Goal: Task Accomplishment & Management: Use online tool/utility

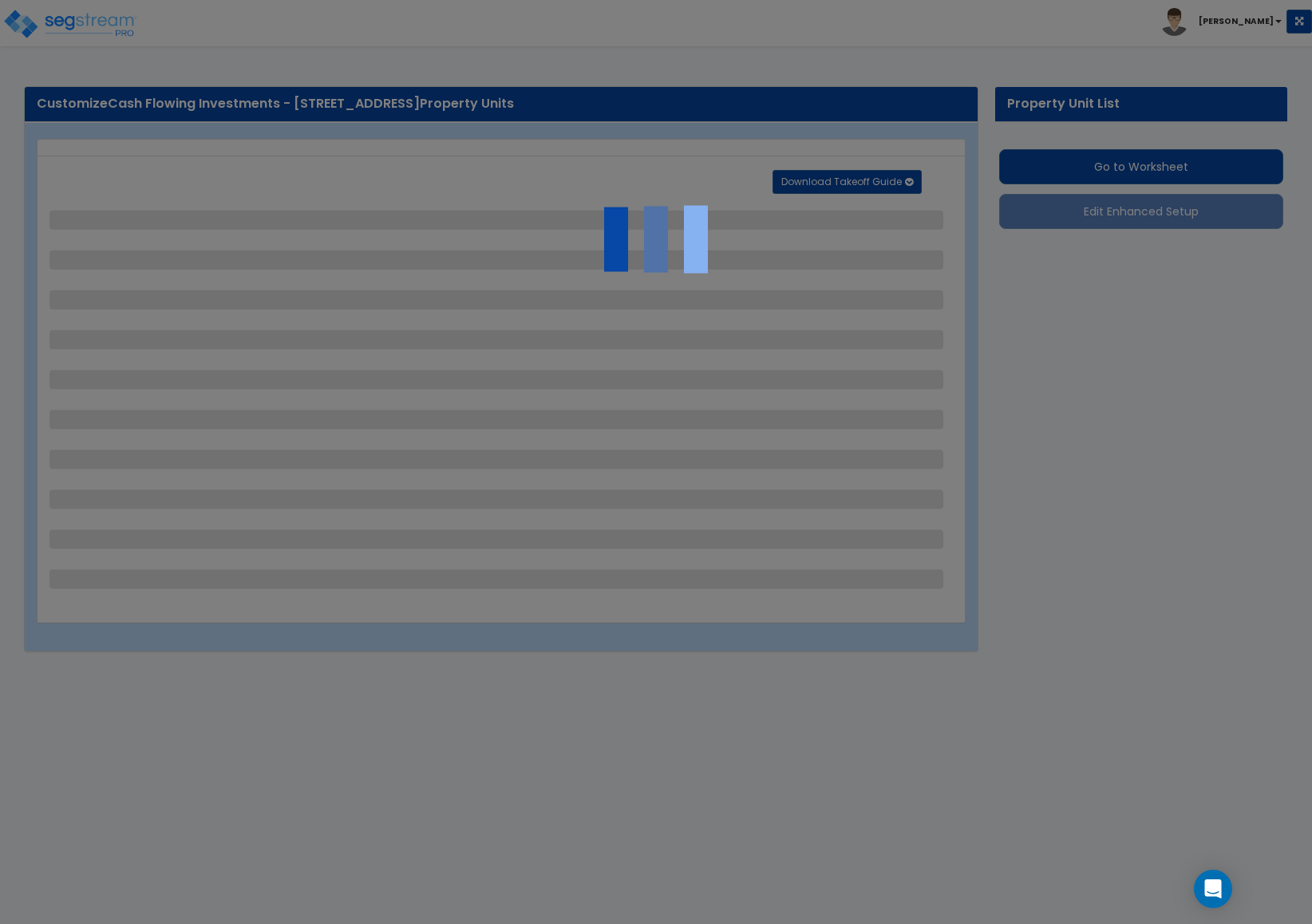
select select "1"
select select "2"
select select "1"
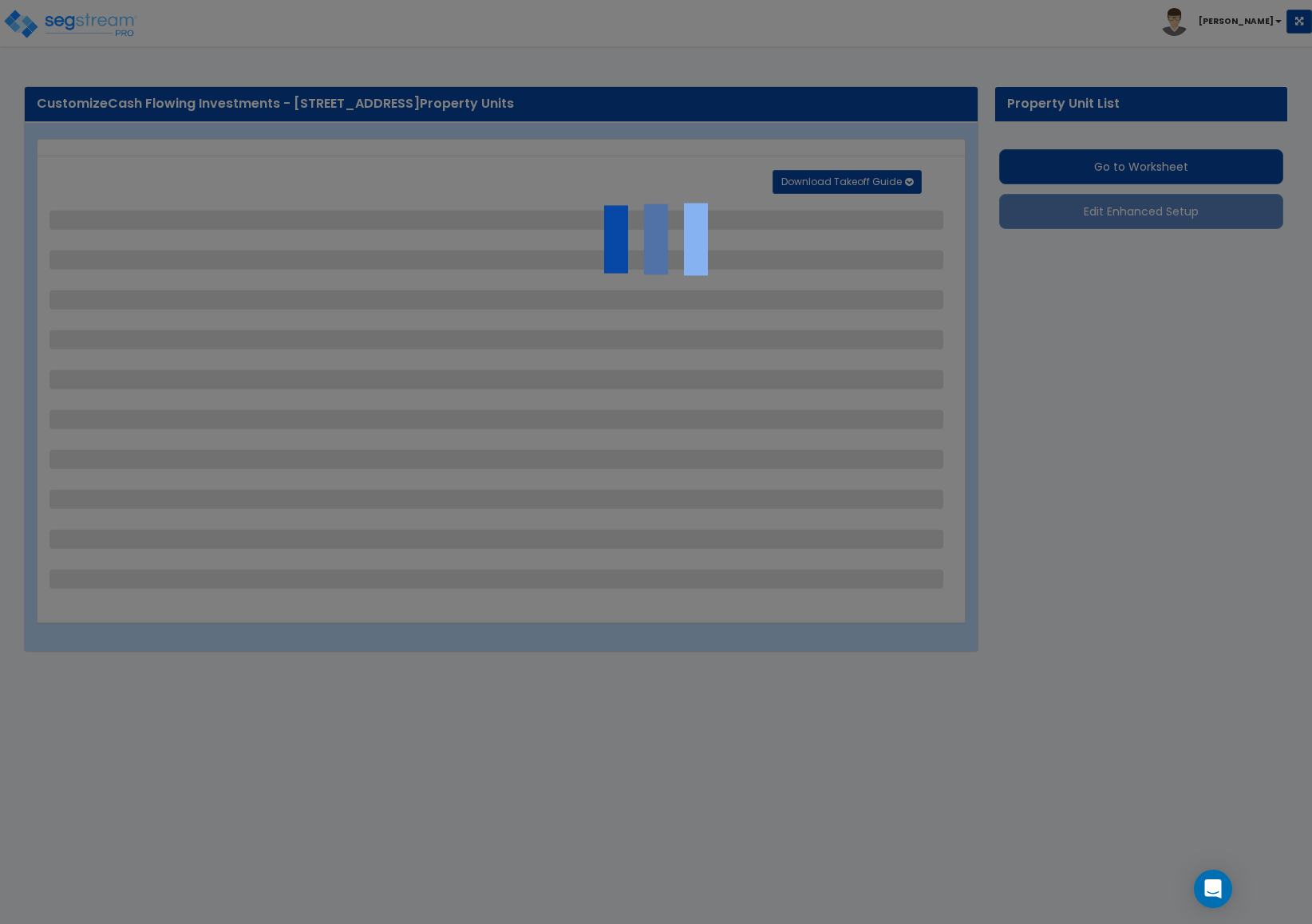
select select "1"
select select "2"
select select "1"
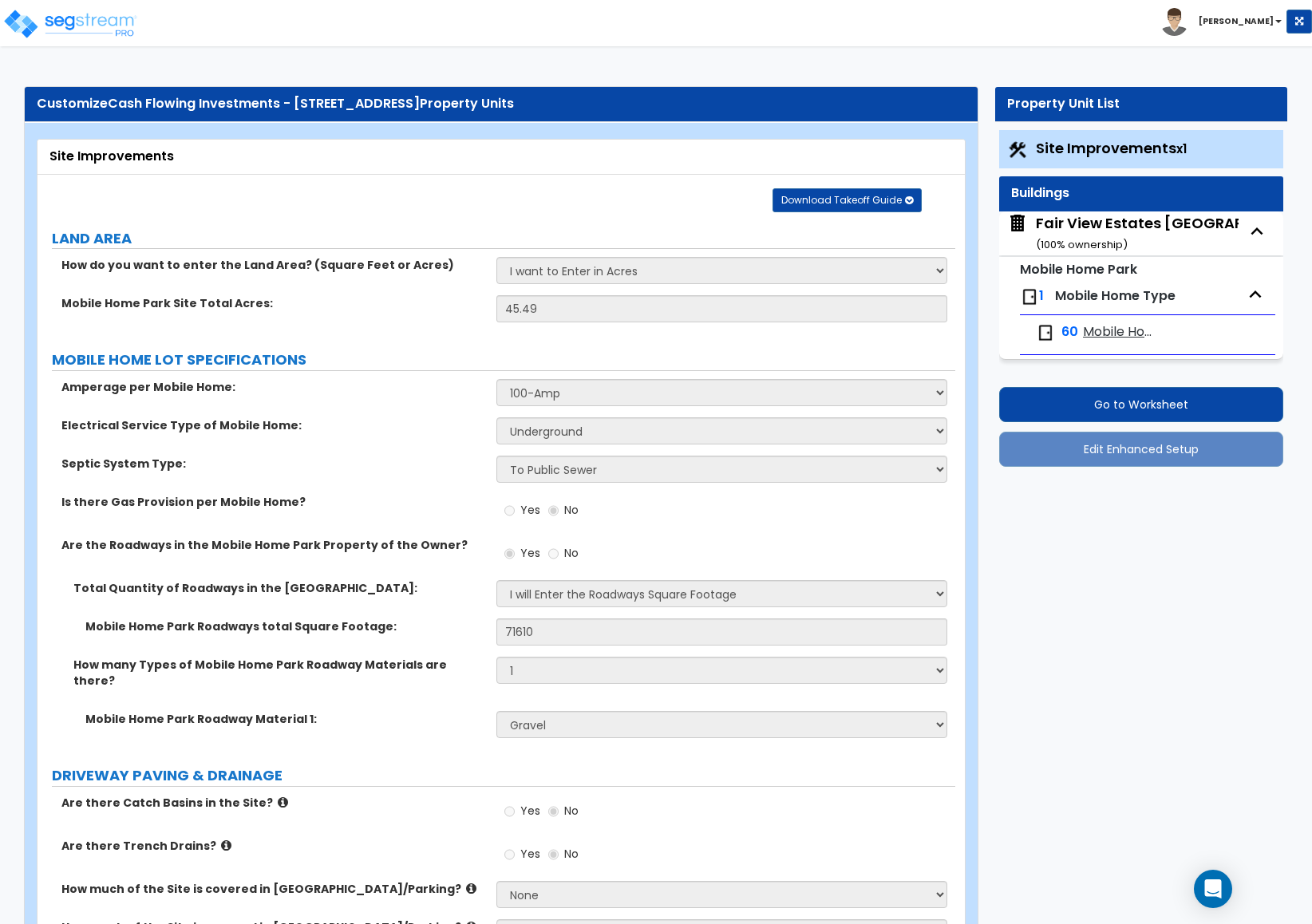
click at [1070, 240] on small "( 100 % ownership)" at bounding box center [1082, 245] width 91 height 16
click at [1109, 217] on div "Fair View Estates Mobile Home Park ( 100 % ownership)" at bounding box center [1182, 233] width 293 height 41
click at [1100, 225] on div "Fair View Estates Mobile Home Park ( 100 % ownership)" at bounding box center [1182, 233] width 293 height 41
click at [1097, 296] on span "Mobile Home Type" at bounding box center [1116, 295] width 121 height 18
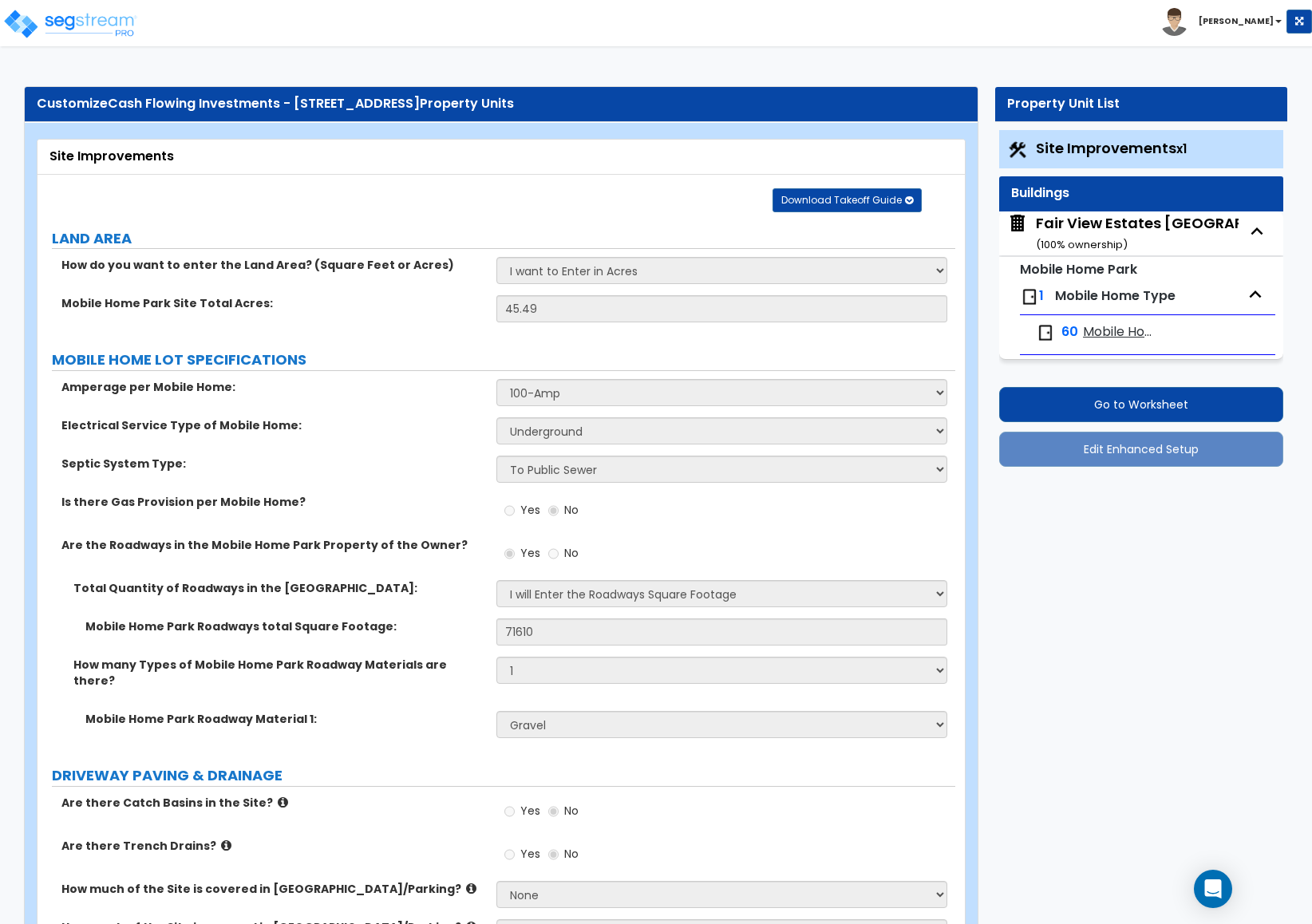
click at [1078, 230] on div "Fair View Estates Mobile Home Park ( 100 % ownership)" at bounding box center [1182, 233] width 293 height 41
click at [1076, 144] on span "Site Improvements x1" at bounding box center [1111, 148] width 151 height 20
click at [1073, 237] on div "Fair View Estates Mobile Home Park ( 100 % ownership)" at bounding box center [1182, 233] width 293 height 41
click at [1083, 227] on div "Fair View Estates Mobile Home Park ( 100 % ownership)" at bounding box center [1182, 233] width 293 height 41
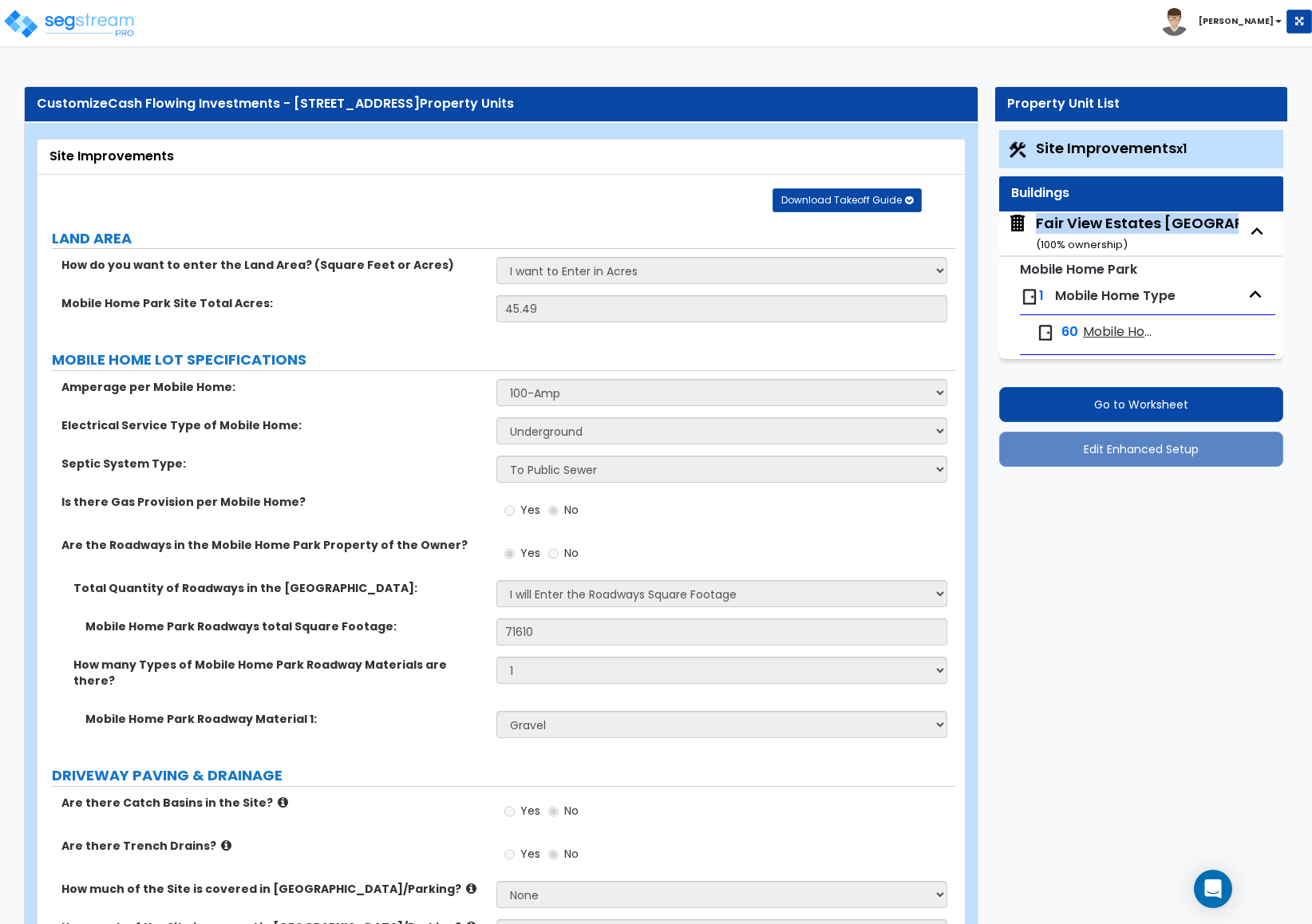
click at [1083, 227] on div "Fair View Estates Mobile Home Park ( 100 % ownership)" at bounding box center [1182, 233] width 293 height 41
click at [1086, 263] on small "Mobile Home Park" at bounding box center [1078, 269] width 118 height 18
click at [1087, 297] on span "Mobile Home Type" at bounding box center [1116, 295] width 121 height 18
click at [1044, 301] on div "1 Mobile Home Type" at bounding box center [1147, 296] width 256 height 35
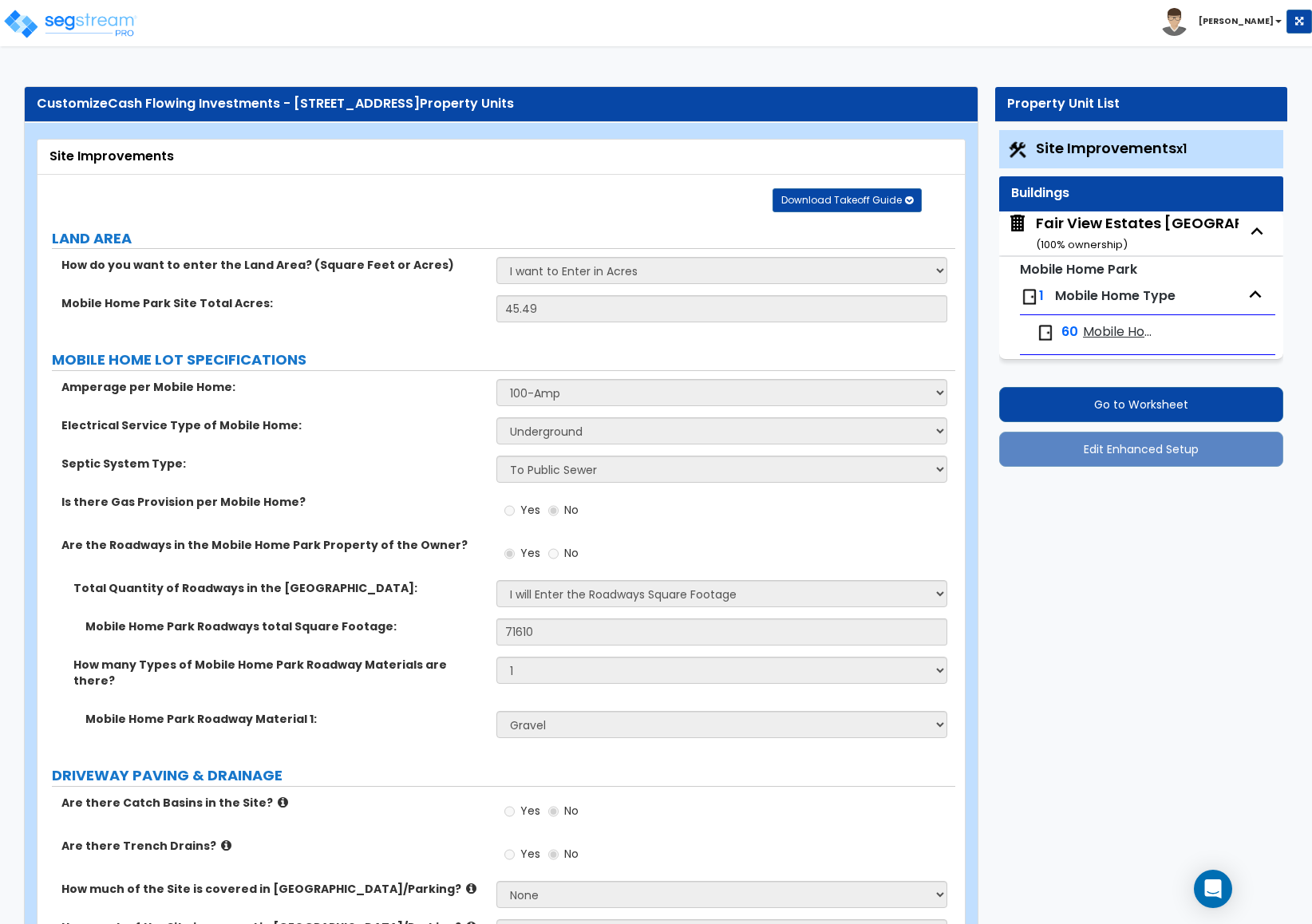
drag, startPoint x: 1116, startPoint y: 408, endPoint x: 1131, endPoint y: 609, distance: 201.6
click at [1004, 405] on button "Go to Worksheet" at bounding box center [1141, 404] width 284 height 35
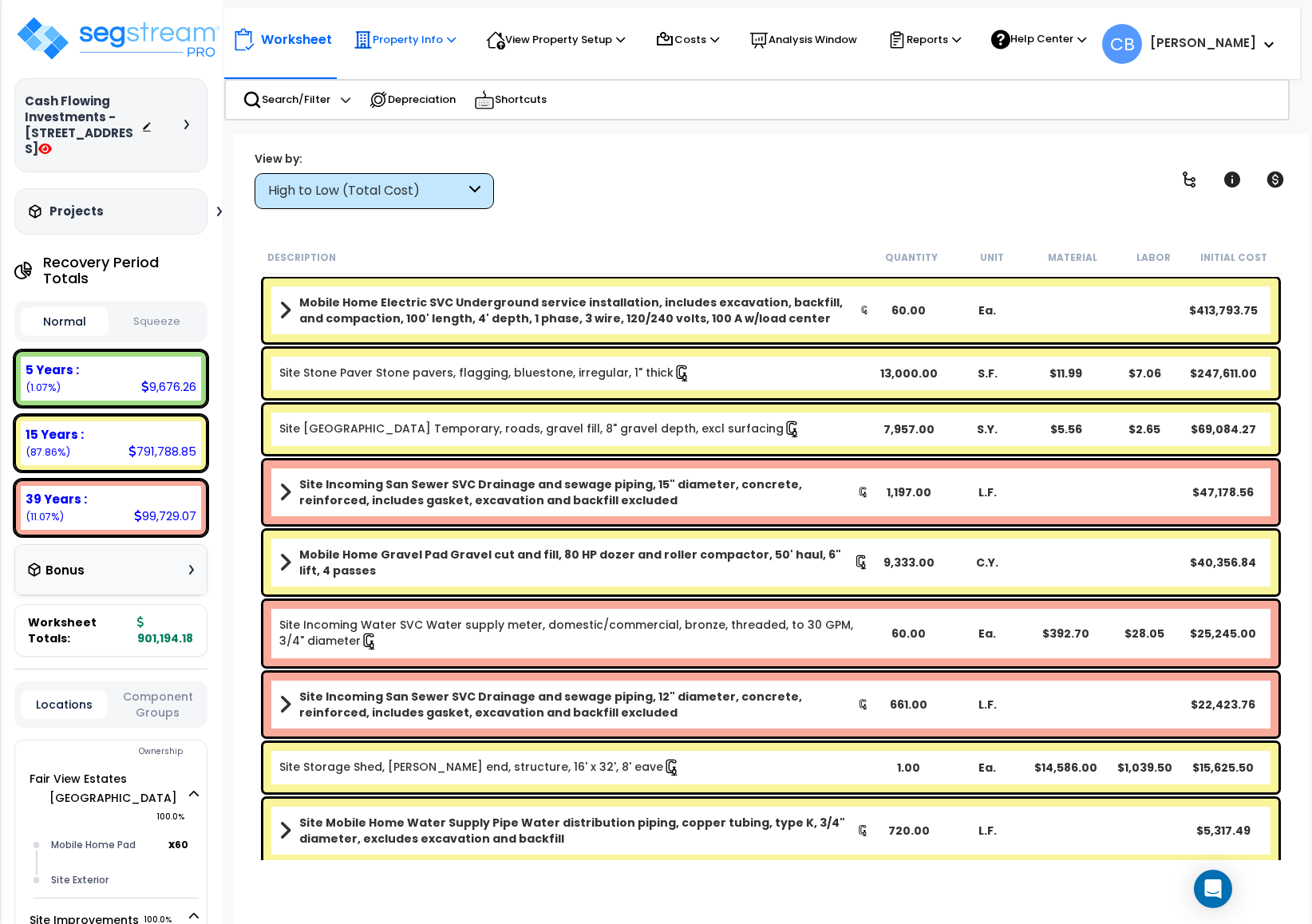
click at [431, 42] on p "Property Info" at bounding box center [404, 40] width 102 height 19
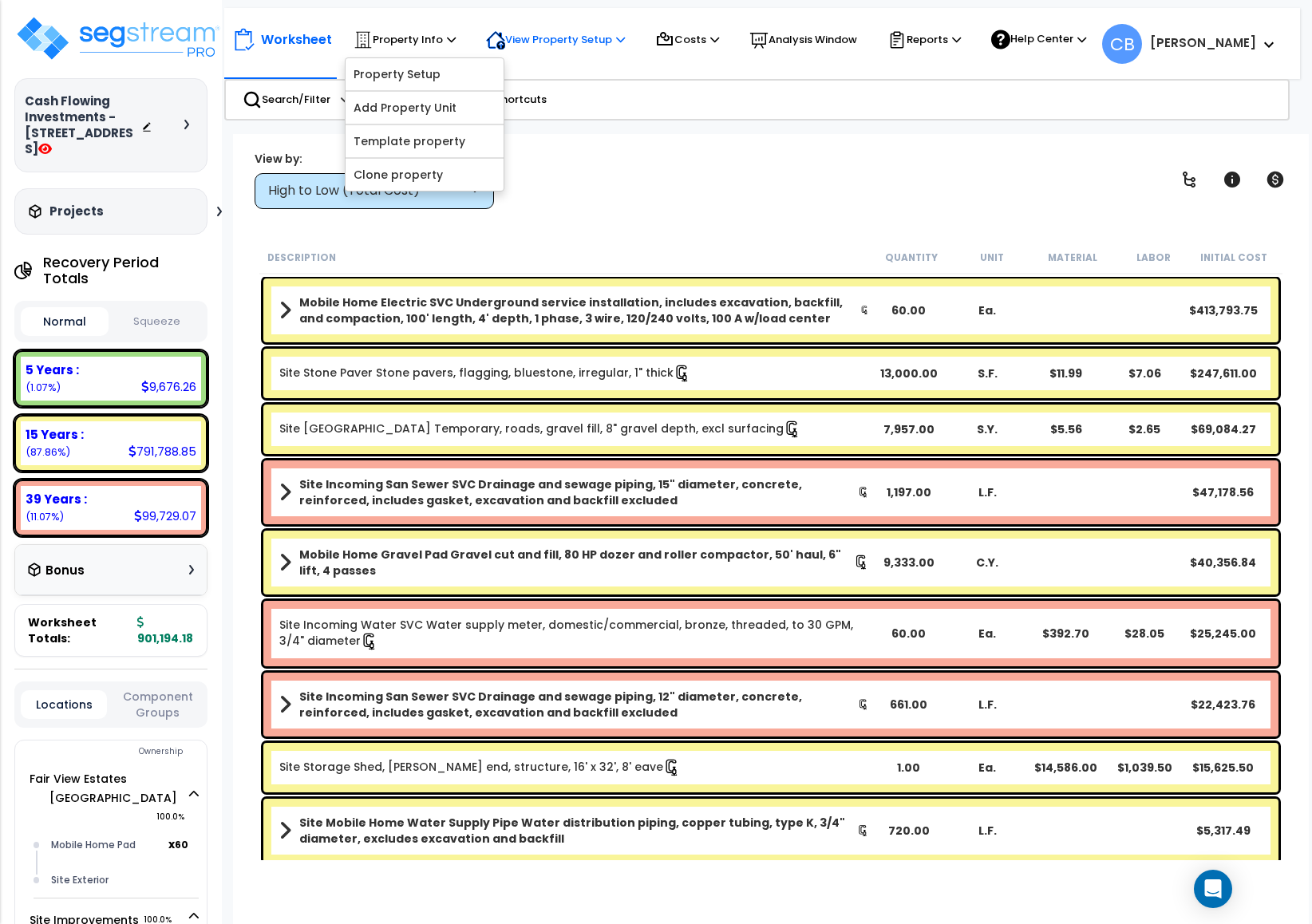
click at [518, 33] on p "View Property Setup" at bounding box center [555, 40] width 139 height 19
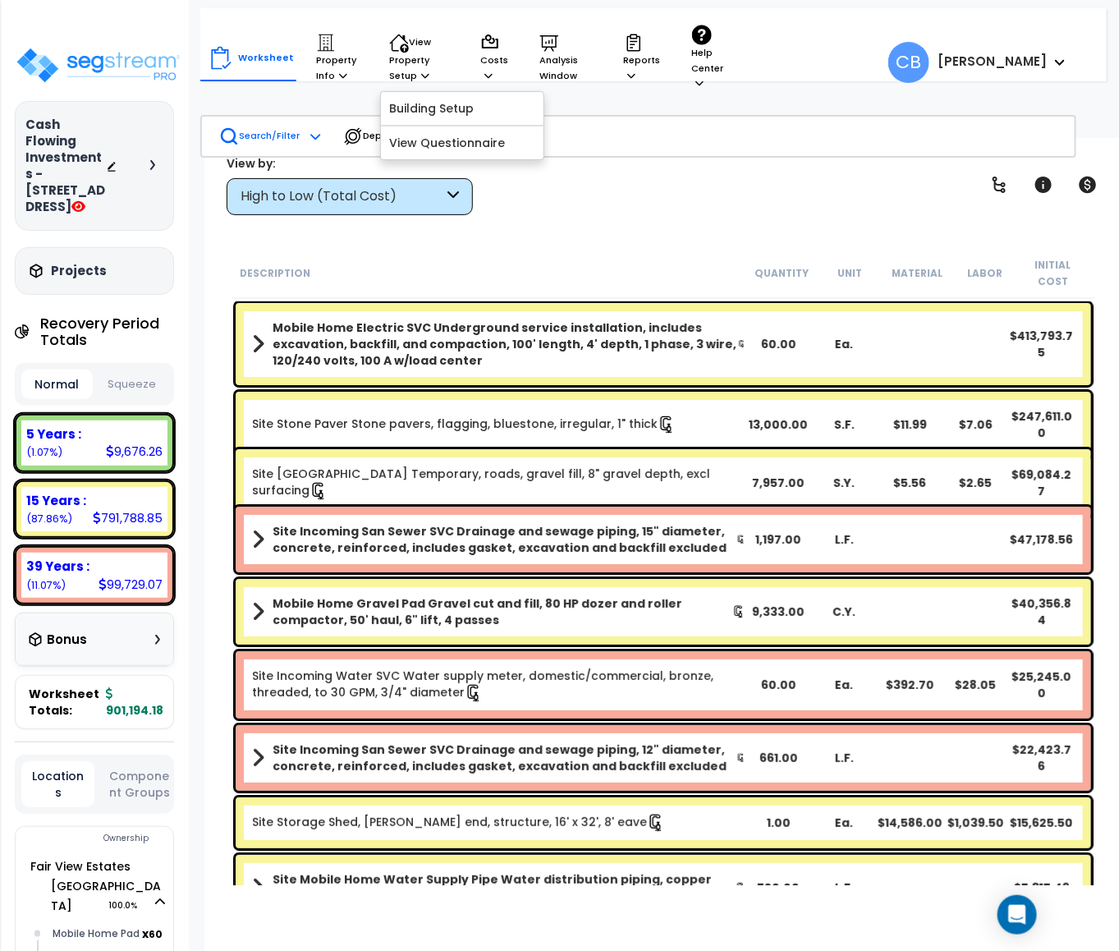
click at [234, 138] on icon at bounding box center [229, 136] width 15 height 15
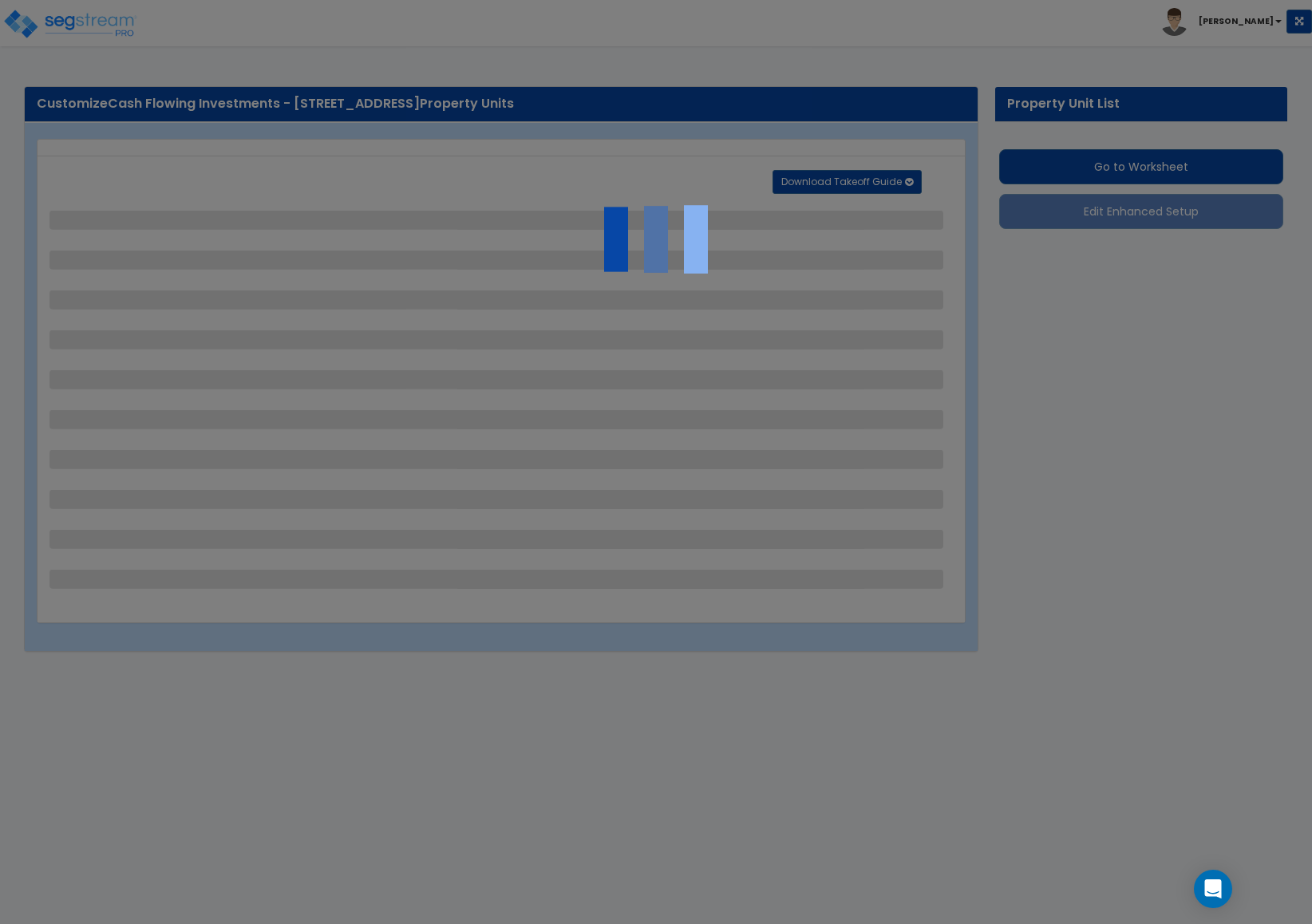
select select "1"
select select "2"
select select "1"
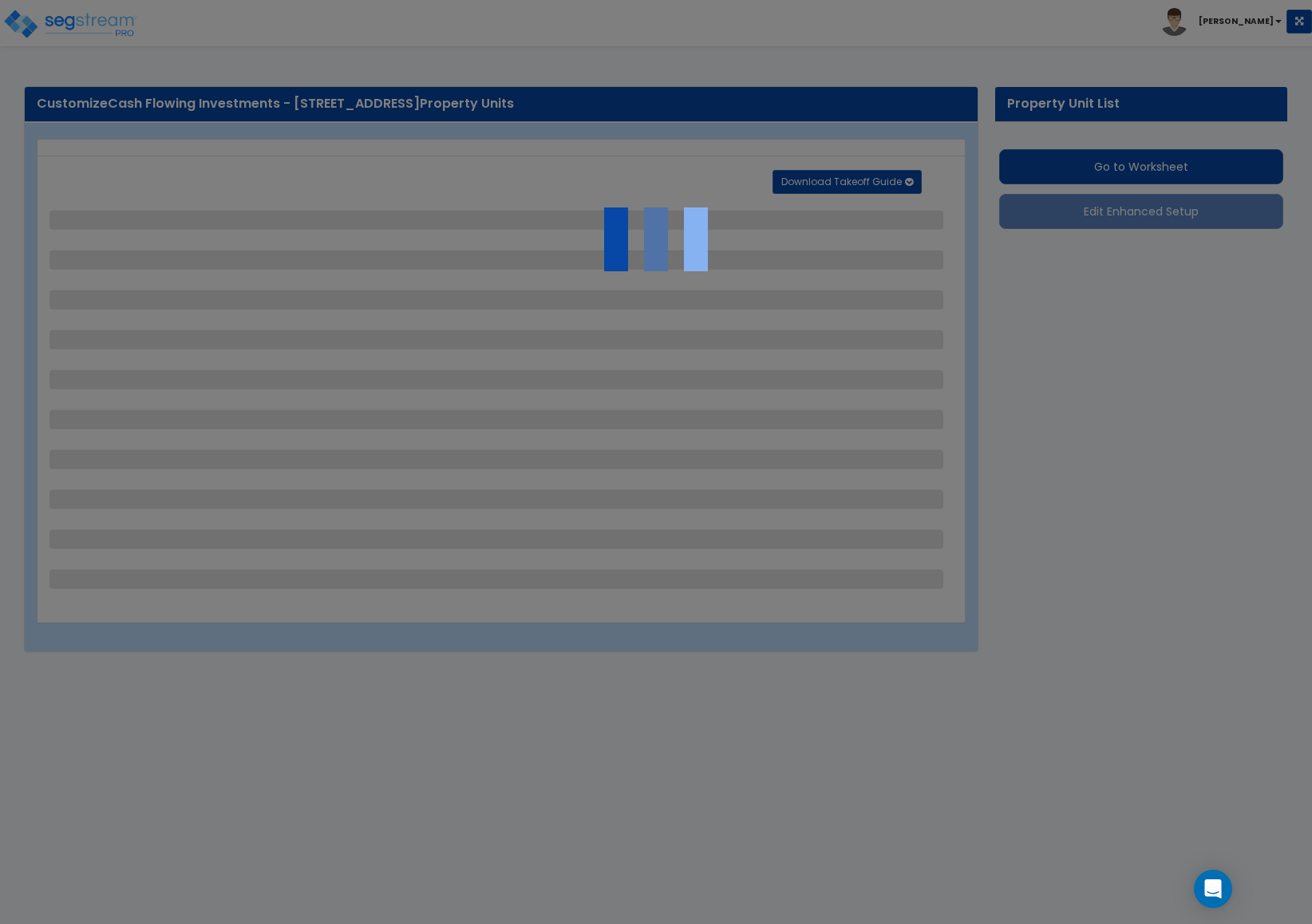
select select "1"
select select "2"
select select "1"
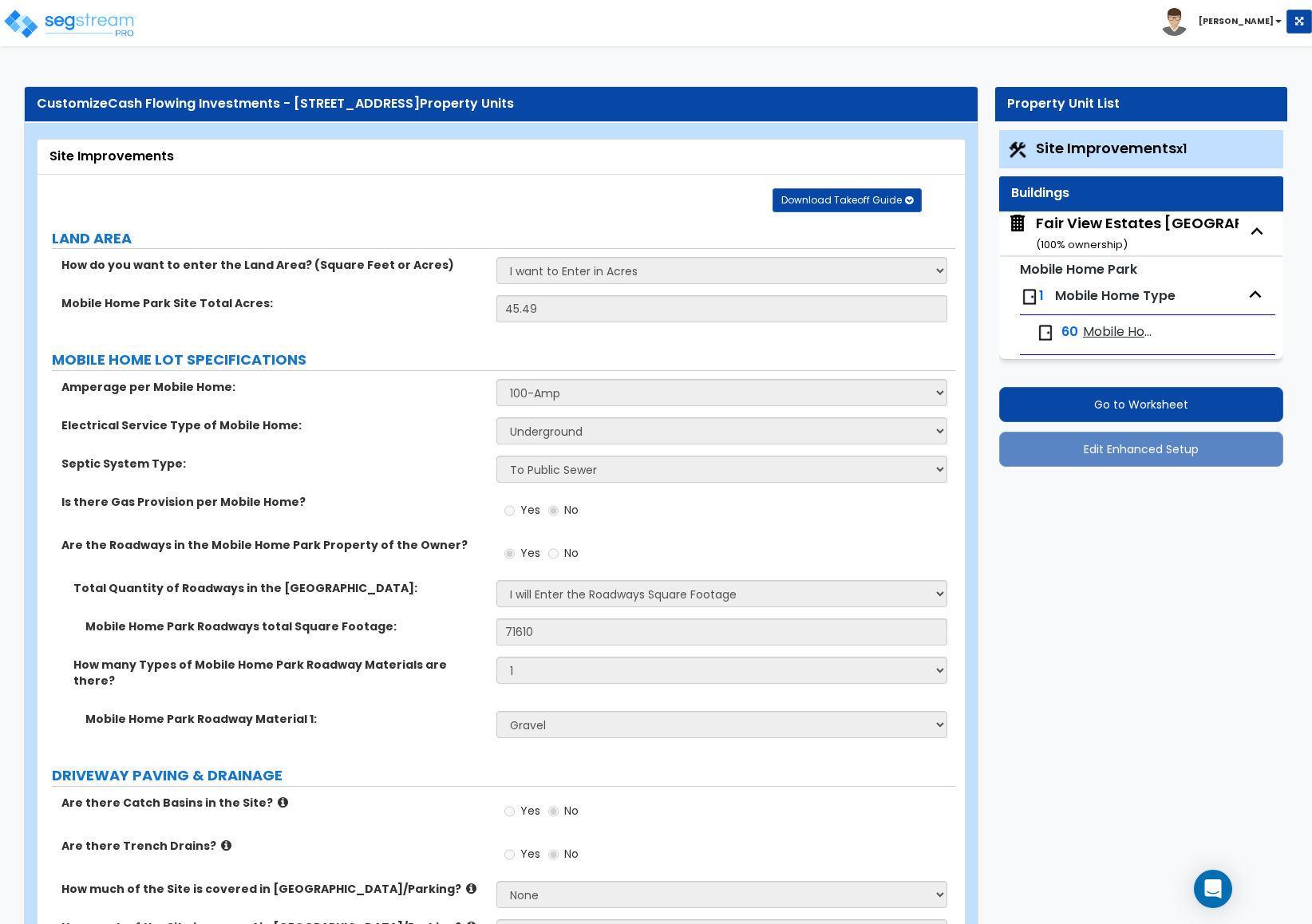
click at [1086, 225] on div "Fair View Estates Mobile Home Park ( 100 % ownership)" at bounding box center [1182, 233] width 293 height 41
click at [1066, 288] on span "Mobile Home Type" at bounding box center [1116, 295] width 121 height 18
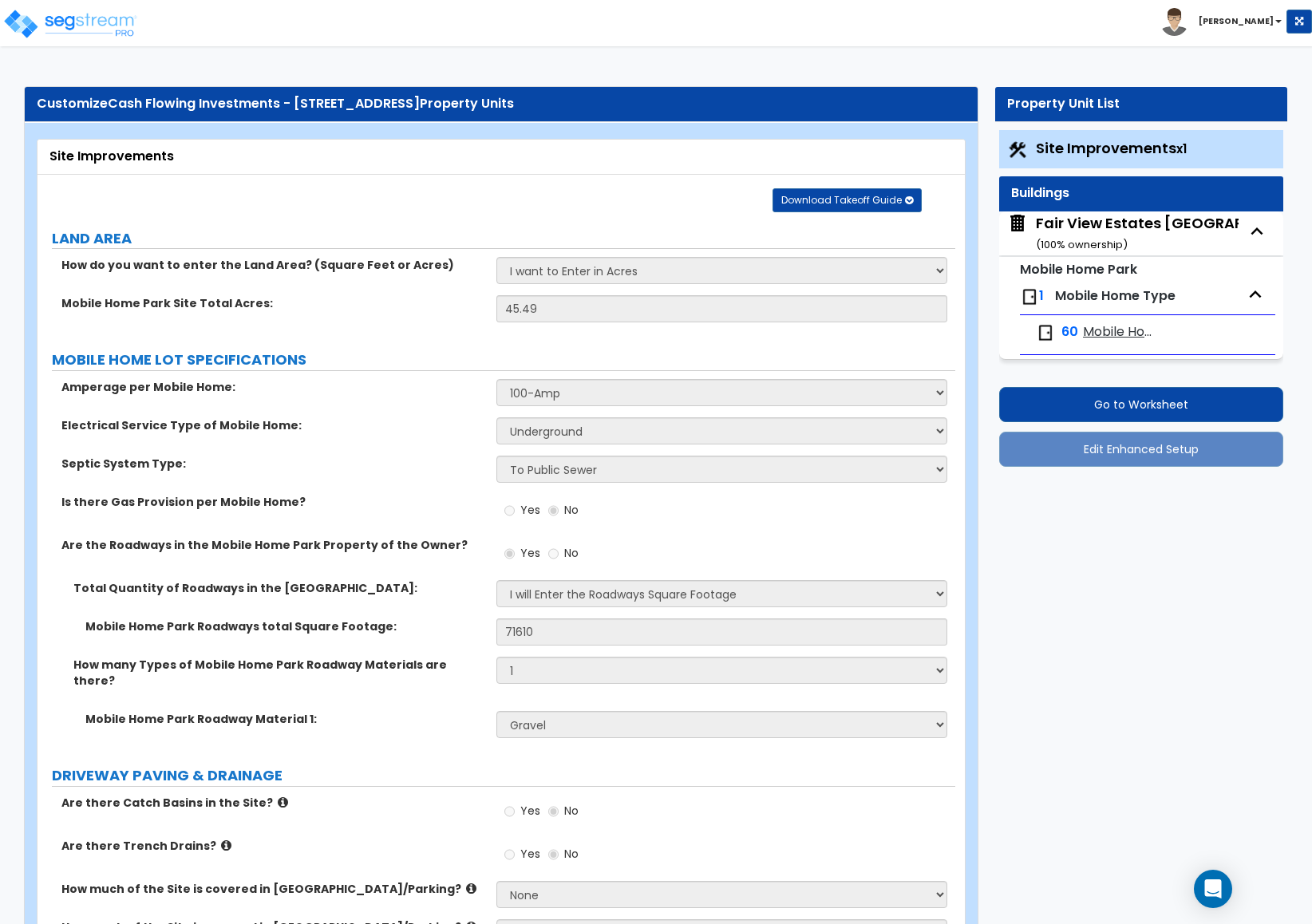
click at [1107, 328] on span "Mobile Home Pad" at bounding box center [1121, 332] width 76 height 18
select select "2"
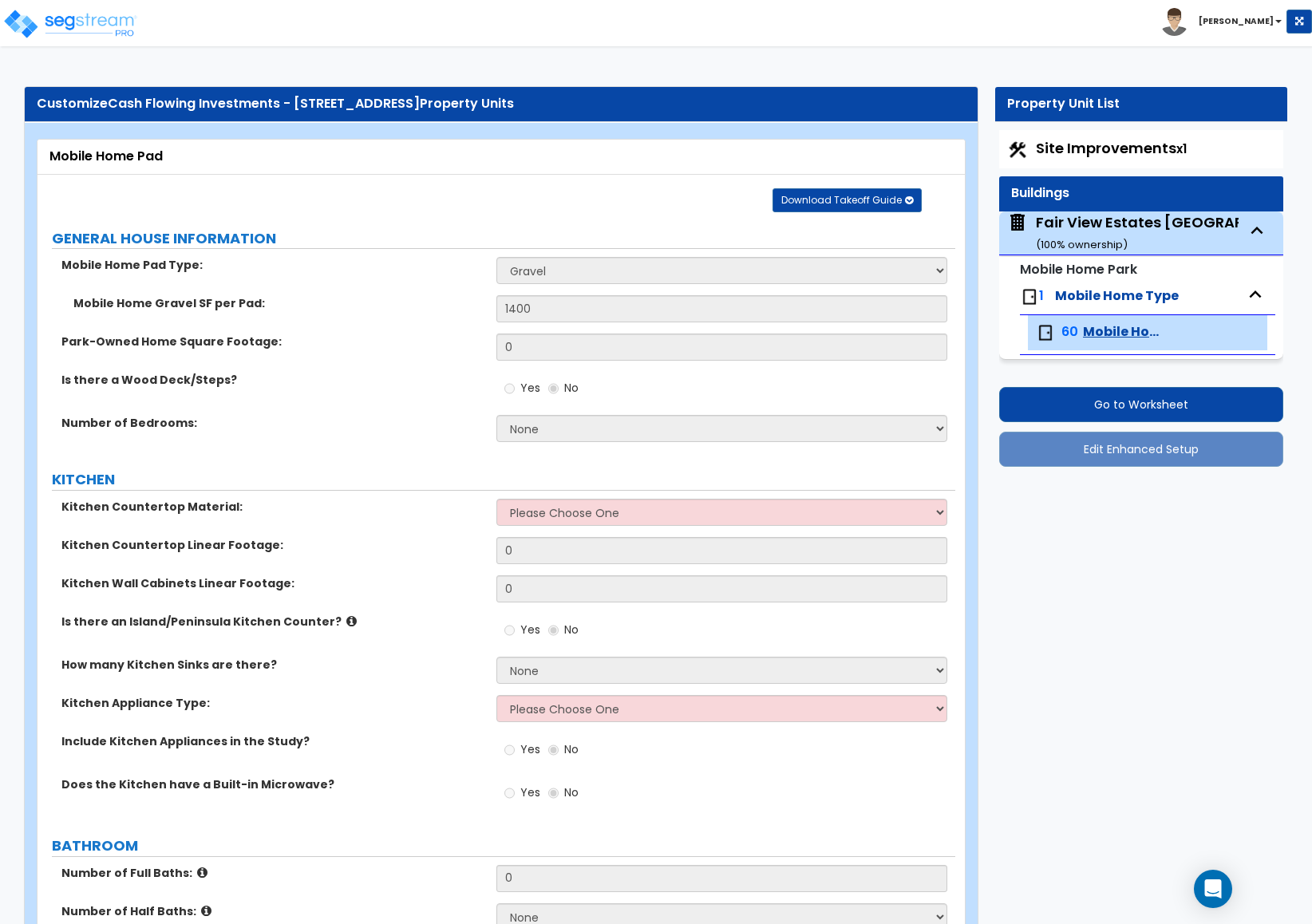
click at [1063, 297] on span "Mobile Home Type" at bounding box center [1117, 295] width 123 height 18
click at [1069, 225] on div "Fair View Estates Mobile Home Park ( 100 % ownership)" at bounding box center [1182, 232] width 293 height 41
click at [1173, 221] on div "Fair View Estates Mobile Home Park ( 100 % ownership)" at bounding box center [1182, 232] width 293 height 41
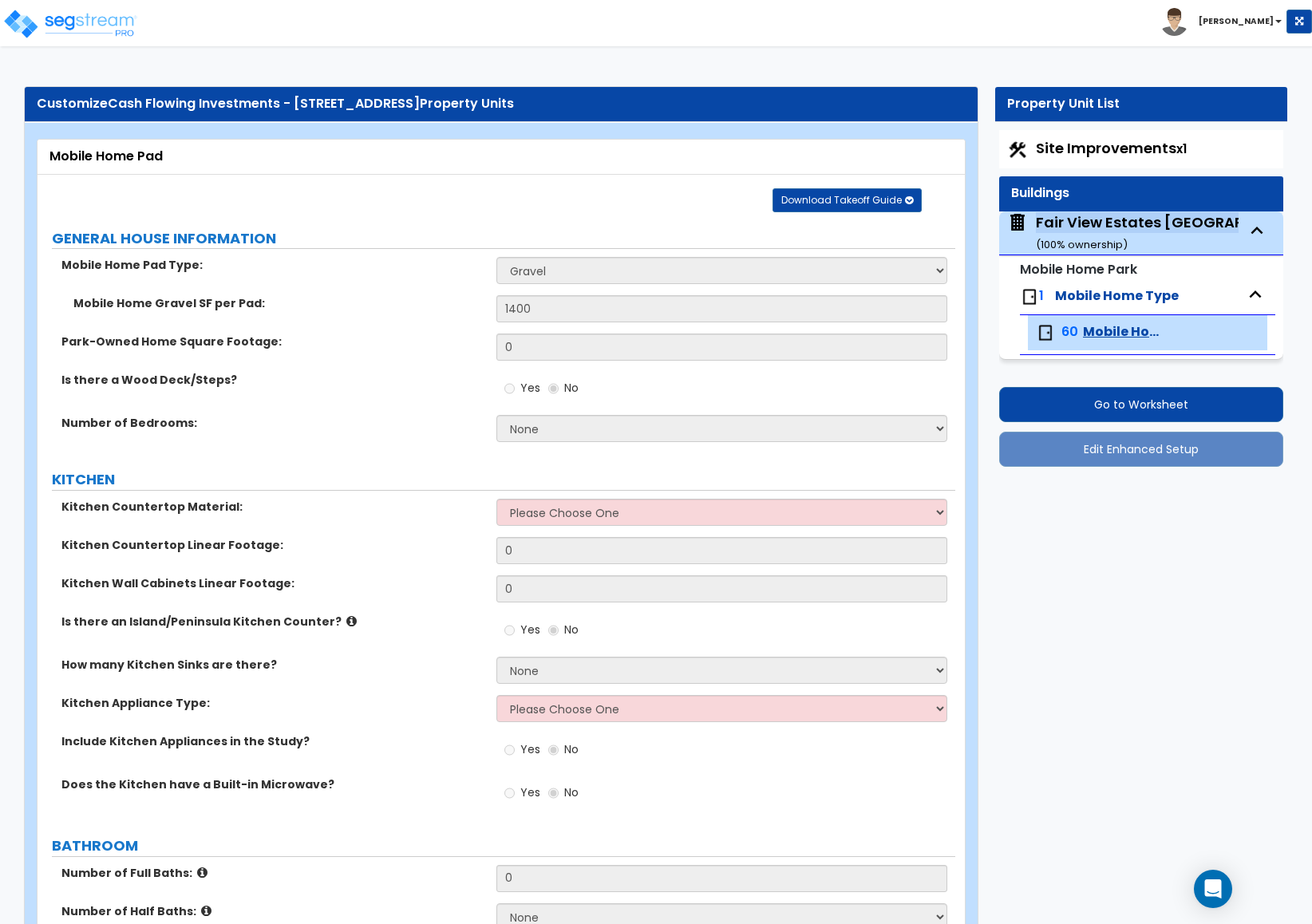
click at [1173, 221] on div "Fair View Estates Mobile Home Park ( 100 % ownership)" at bounding box center [1182, 232] width 293 height 41
click at [1081, 307] on div "1 Mobile Home Type" at bounding box center [1147, 296] width 256 height 35
click at [1094, 331] on span "Mobile Home Pad" at bounding box center [1121, 332] width 76 height 18
click at [1029, 295] on img at bounding box center [1029, 297] width 19 height 19
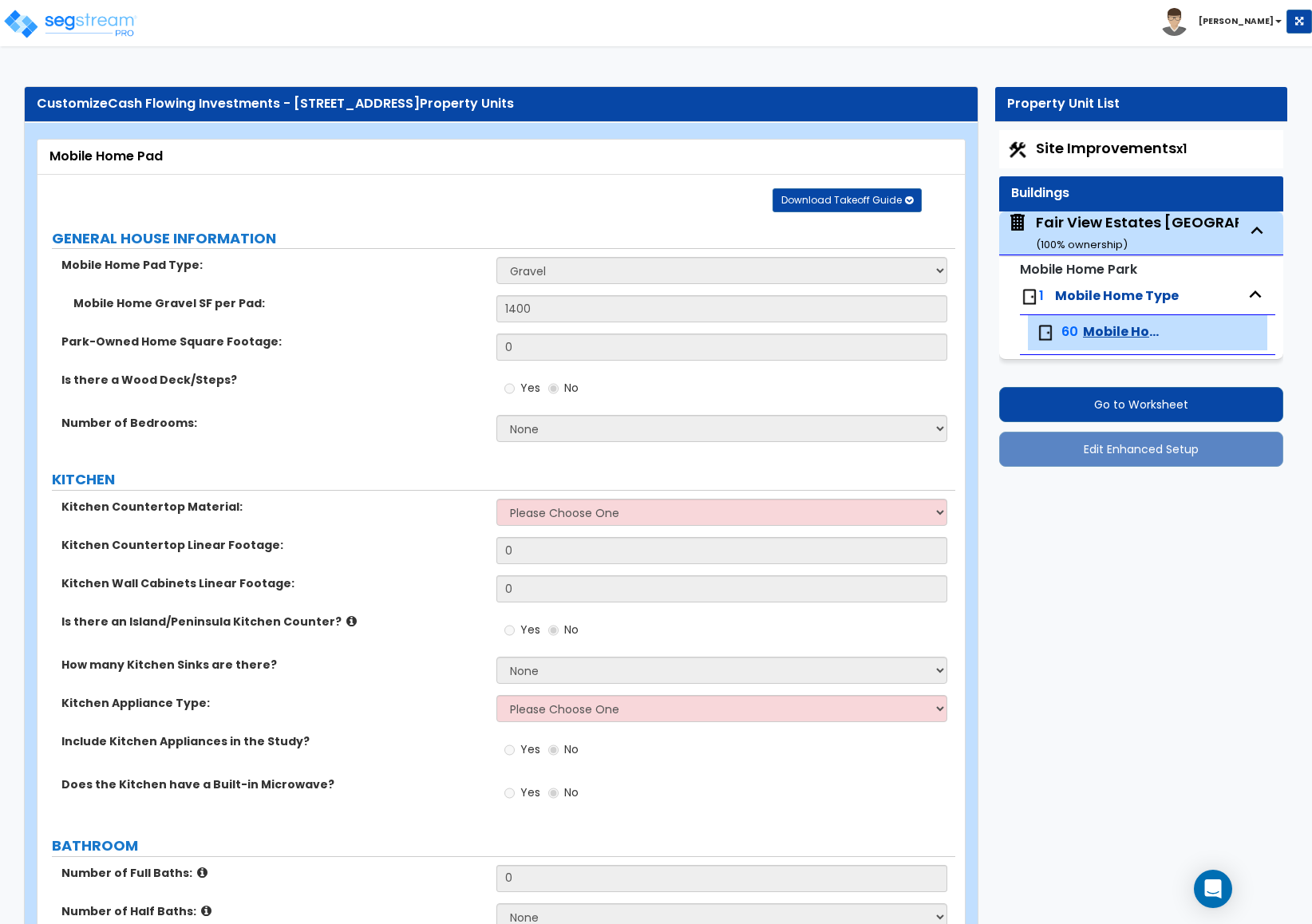
click at [1035, 294] on img at bounding box center [1029, 297] width 19 height 19
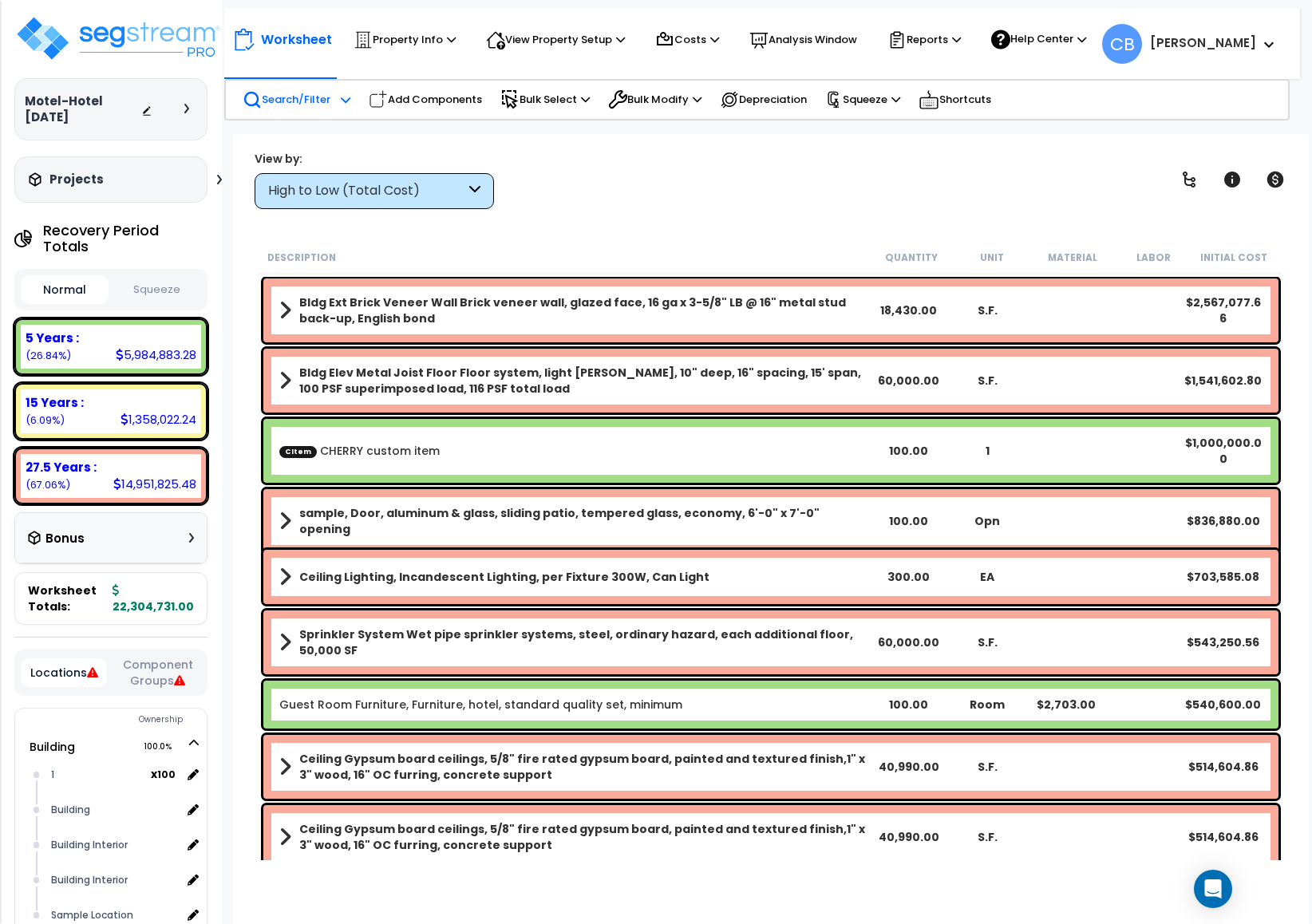
click at [252, 94] on icon at bounding box center [253, 100] width 19 height 19
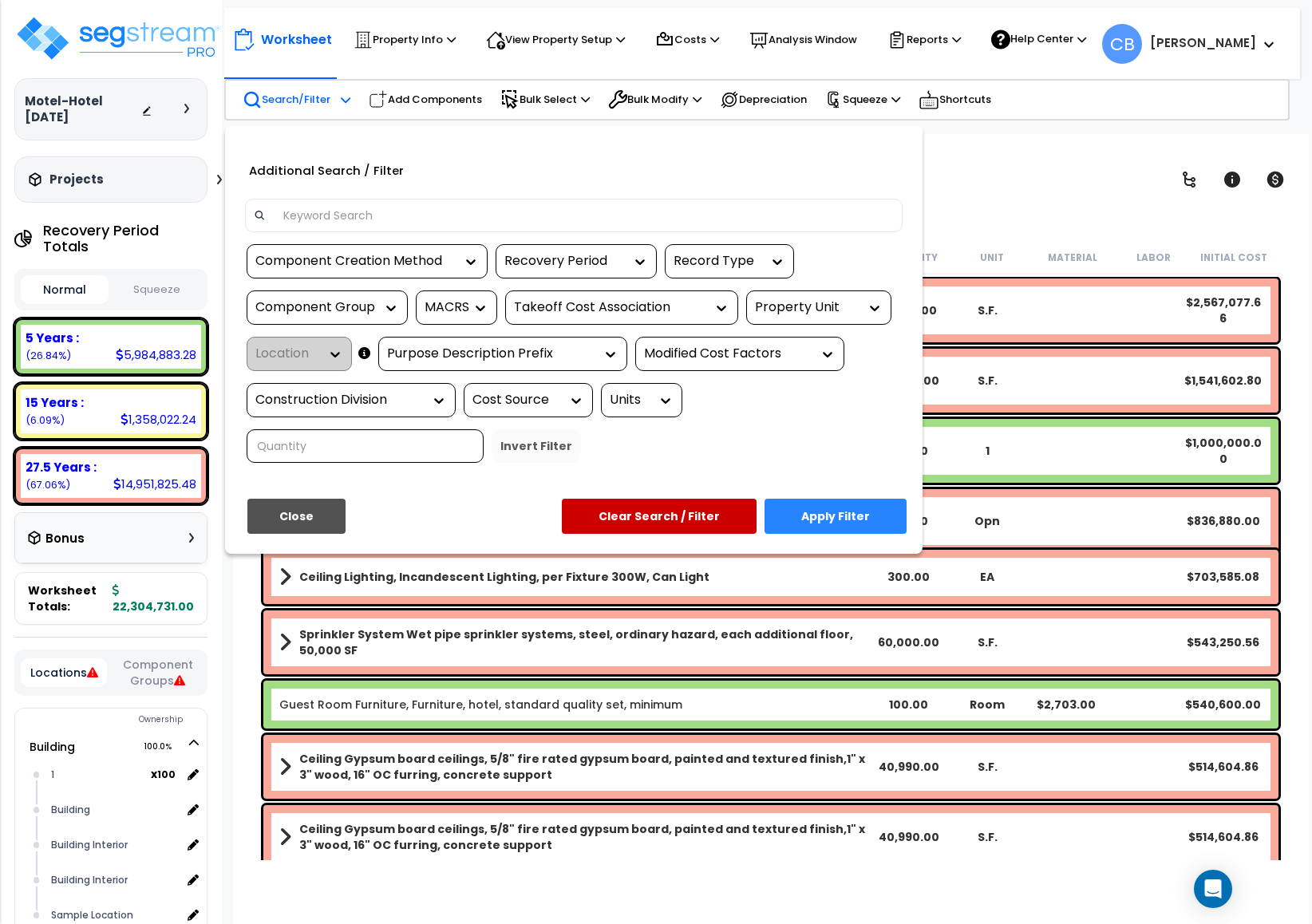
click at [357, 203] on input at bounding box center [584, 215] width 620 height 24
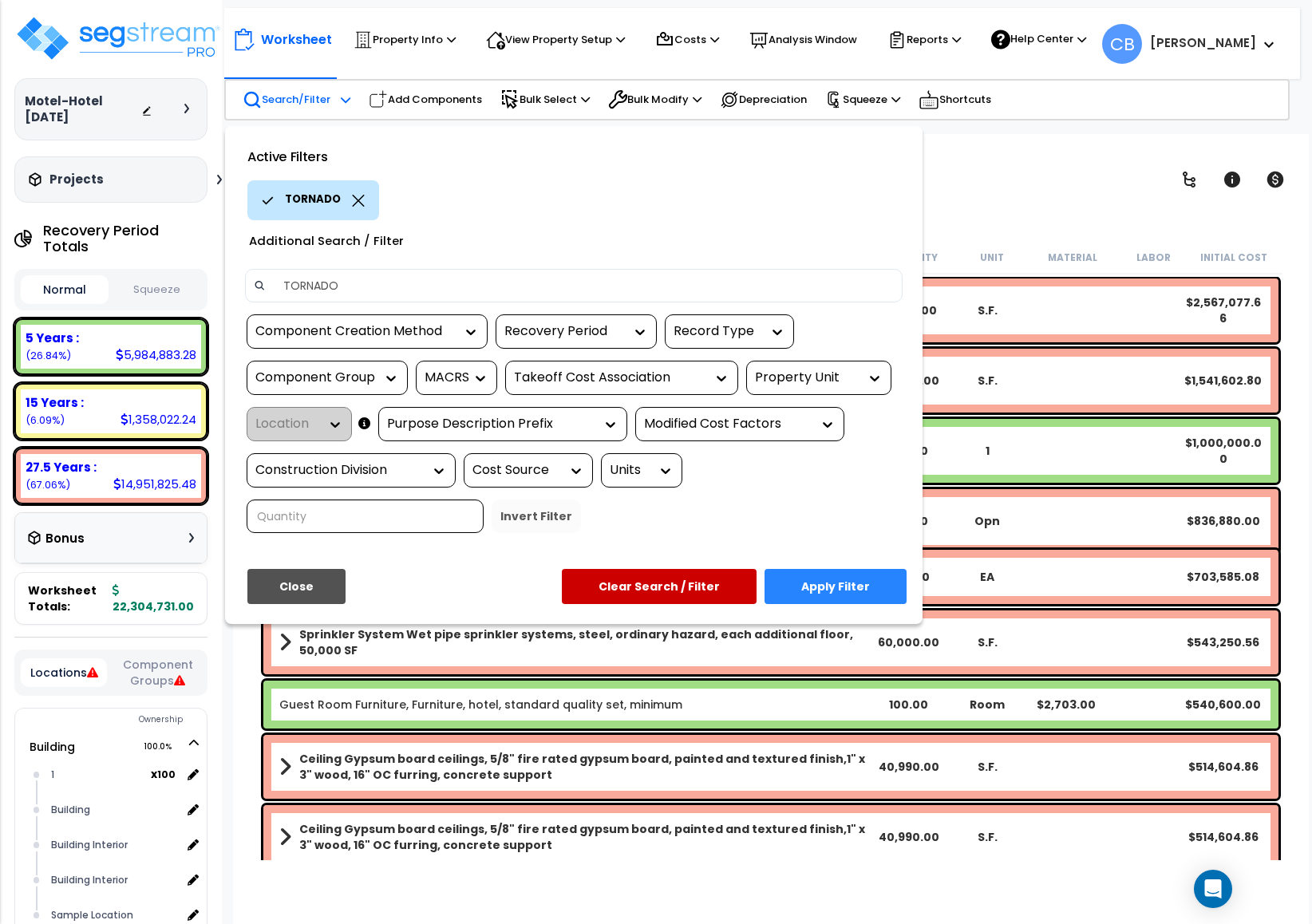
type input "TORNADO"
click at [364, 194] on div "TORNADO" at bounding box center [313, 200] width 131 height 40
click at [347, 194] on div "TORNADO" at bounding box center [313, 200] width 131 height 40
click at [299, 579] on button "Close" at bounding box center [296, 587] width 98 height 35
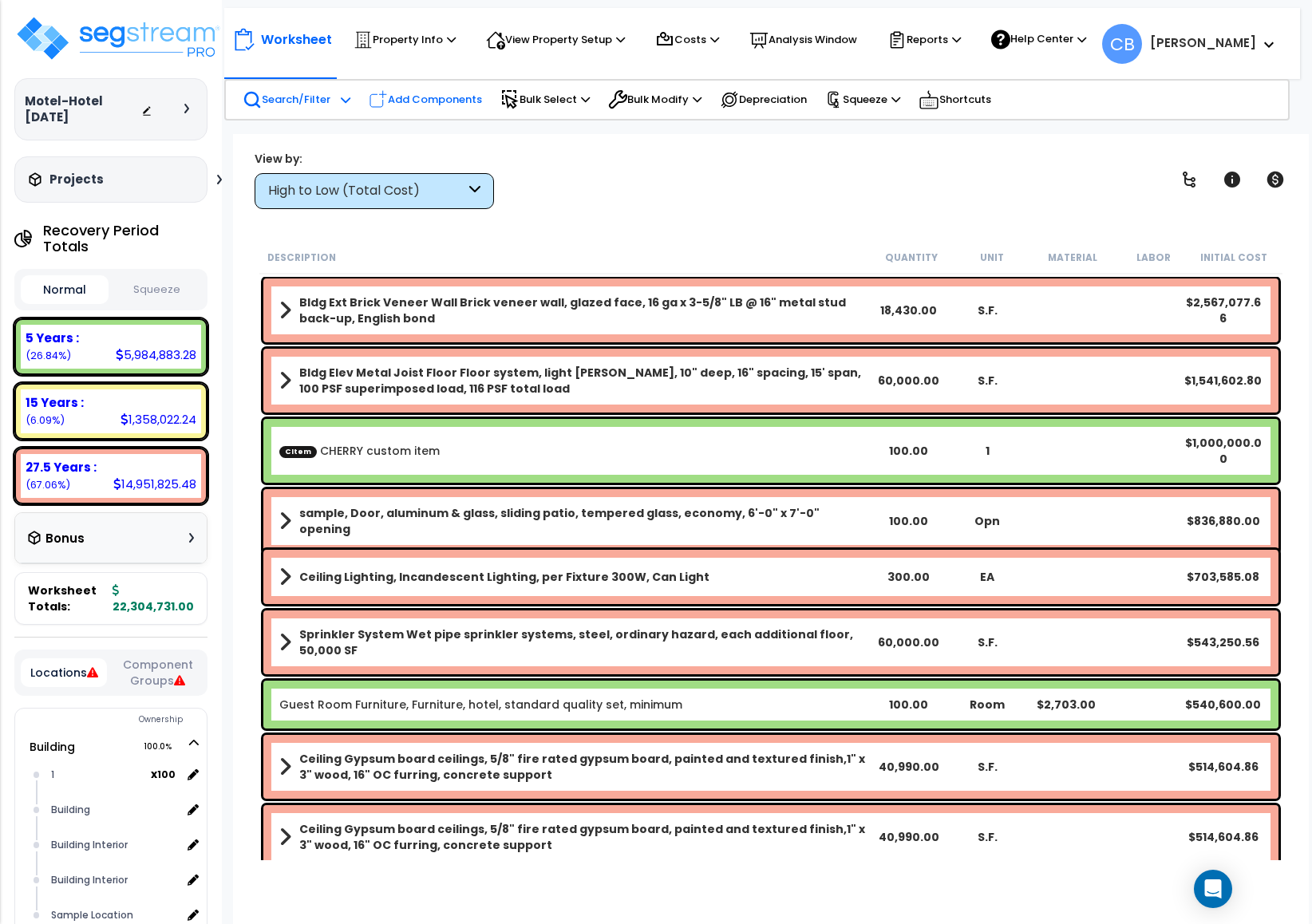
drag, startPoint x: 415, startPoint y: 96, endPoint x: 410, endPoint y: 155, distance: 59.2
click at [414, 96] on p "Add Components" at bounding box center [425, 100] width 114 height 19
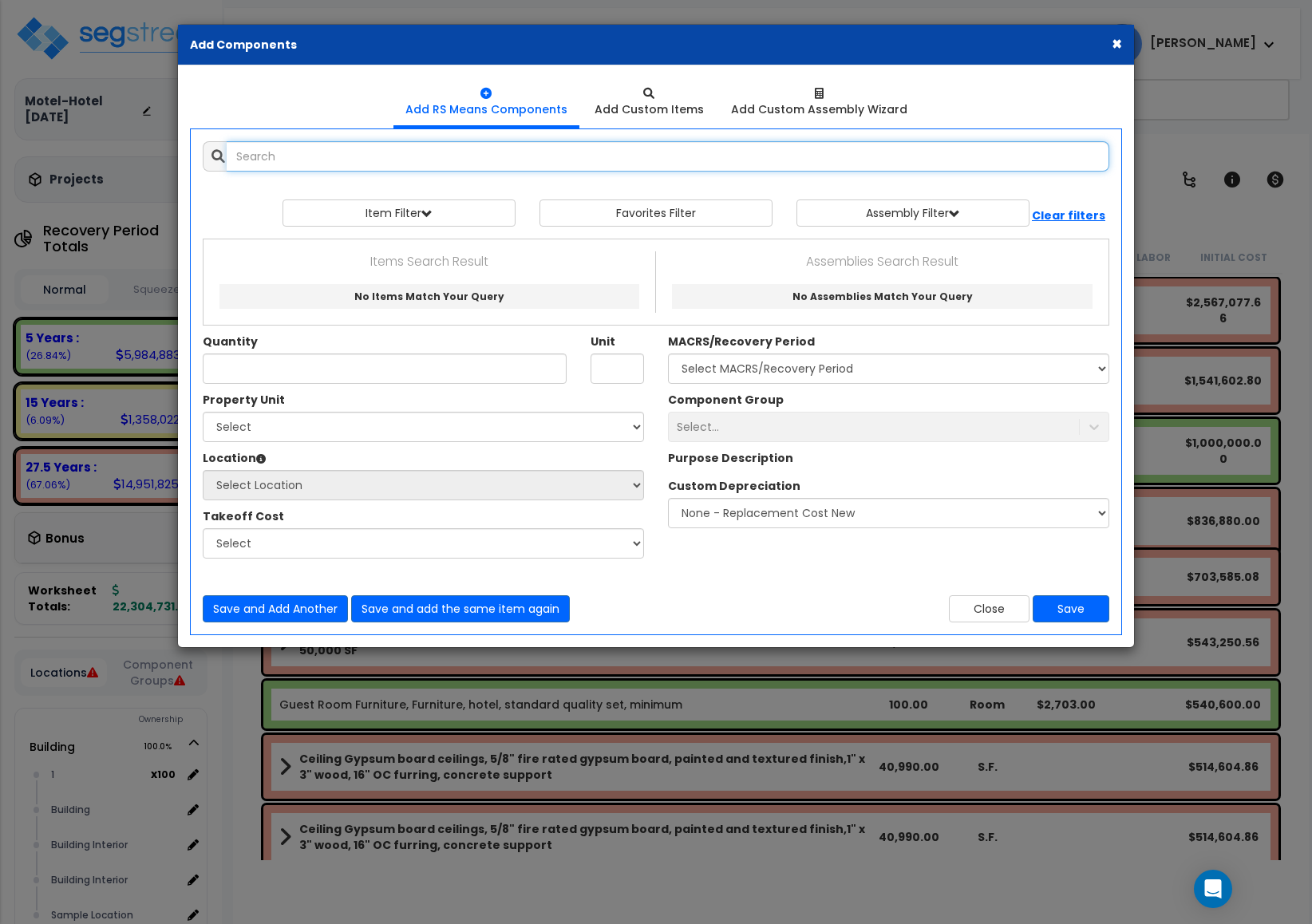
select select
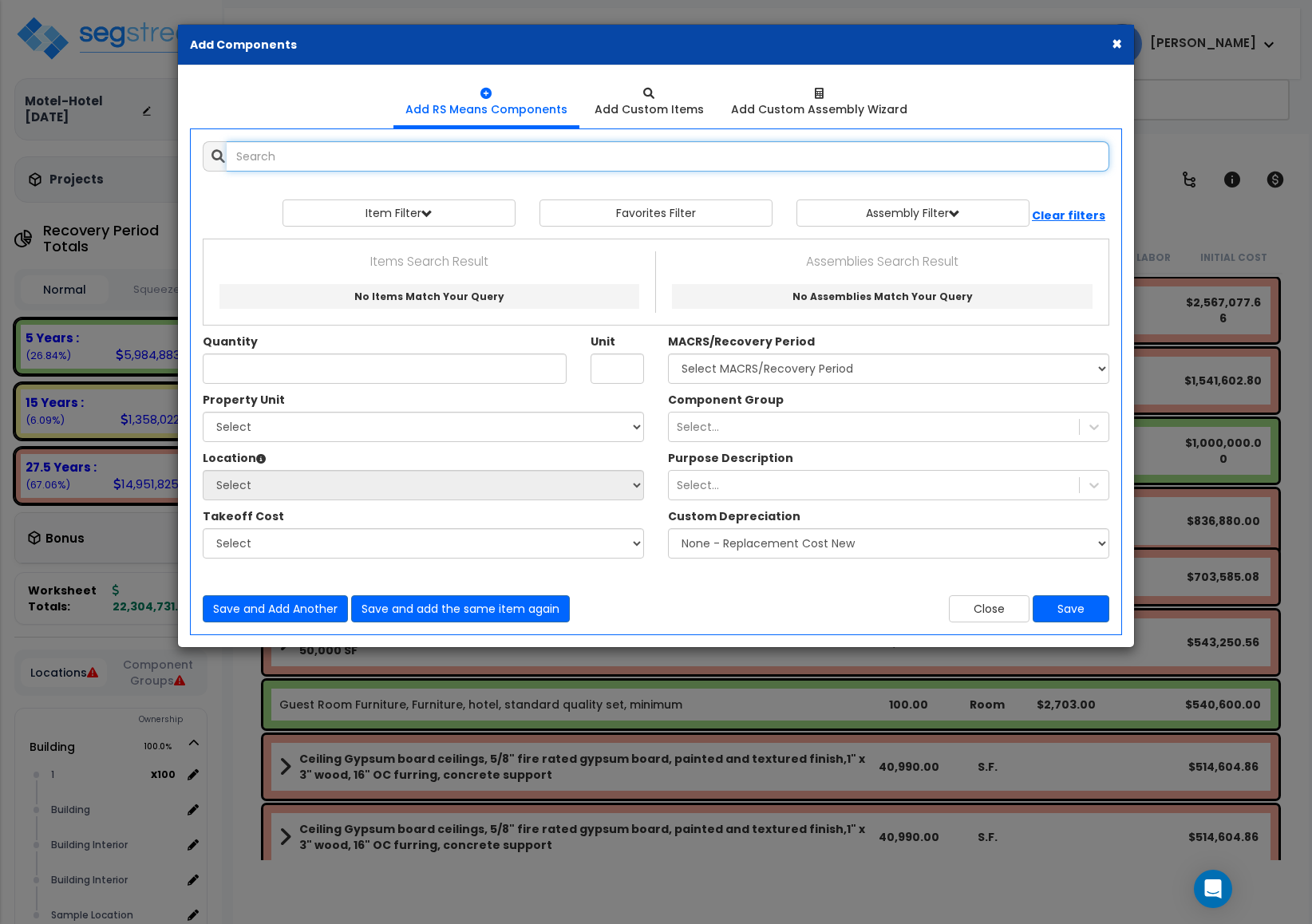
select select
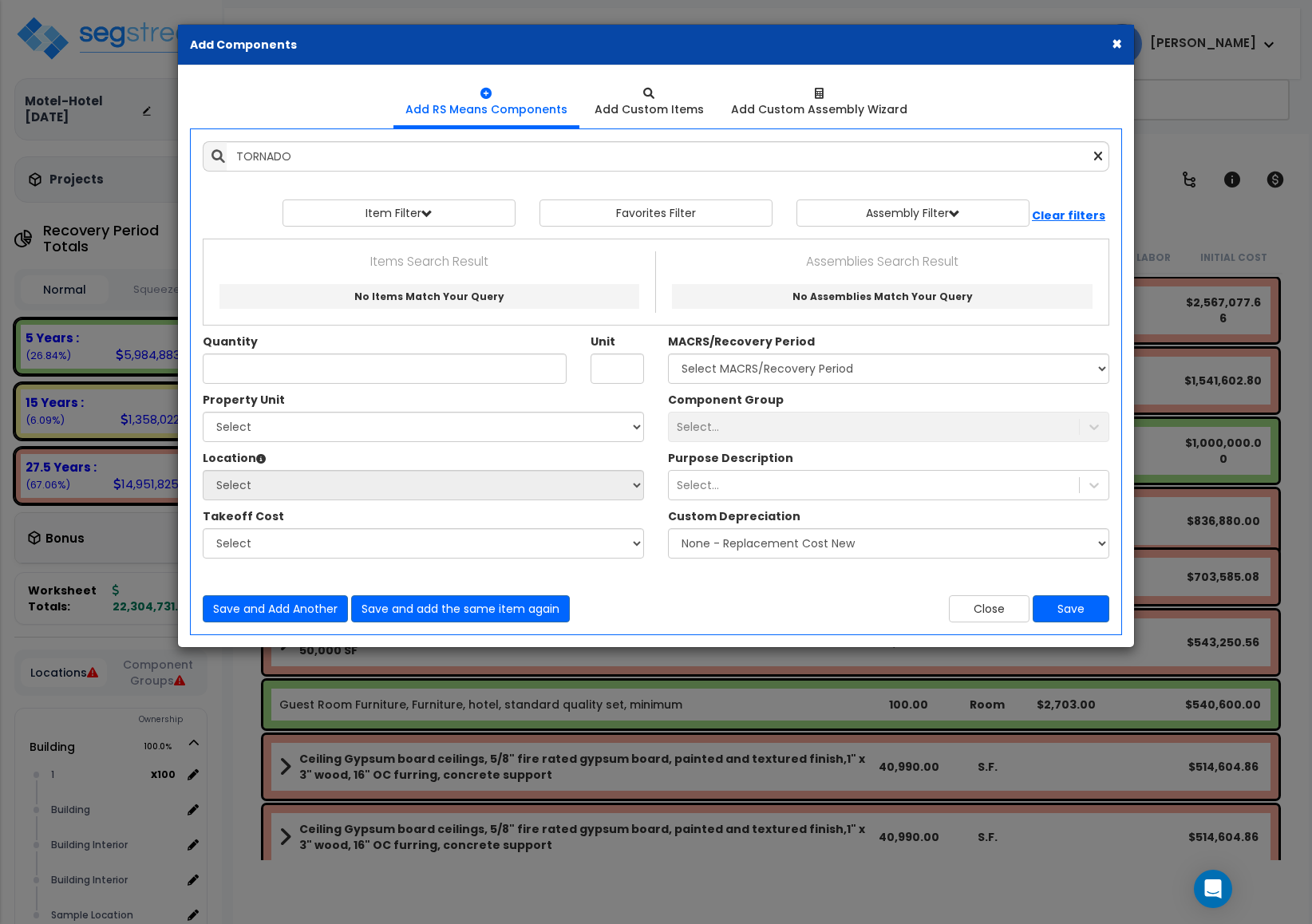
click at [405, 132] on div "Add Items Add Assemblies Both TORNADO Select" at bounding box center [656, 382] width 931 height 505
click at [398, 140] on div "Add Items Add Assemblies Both TORNADO Select" at bounding box center [656, 382] width 931 height 505
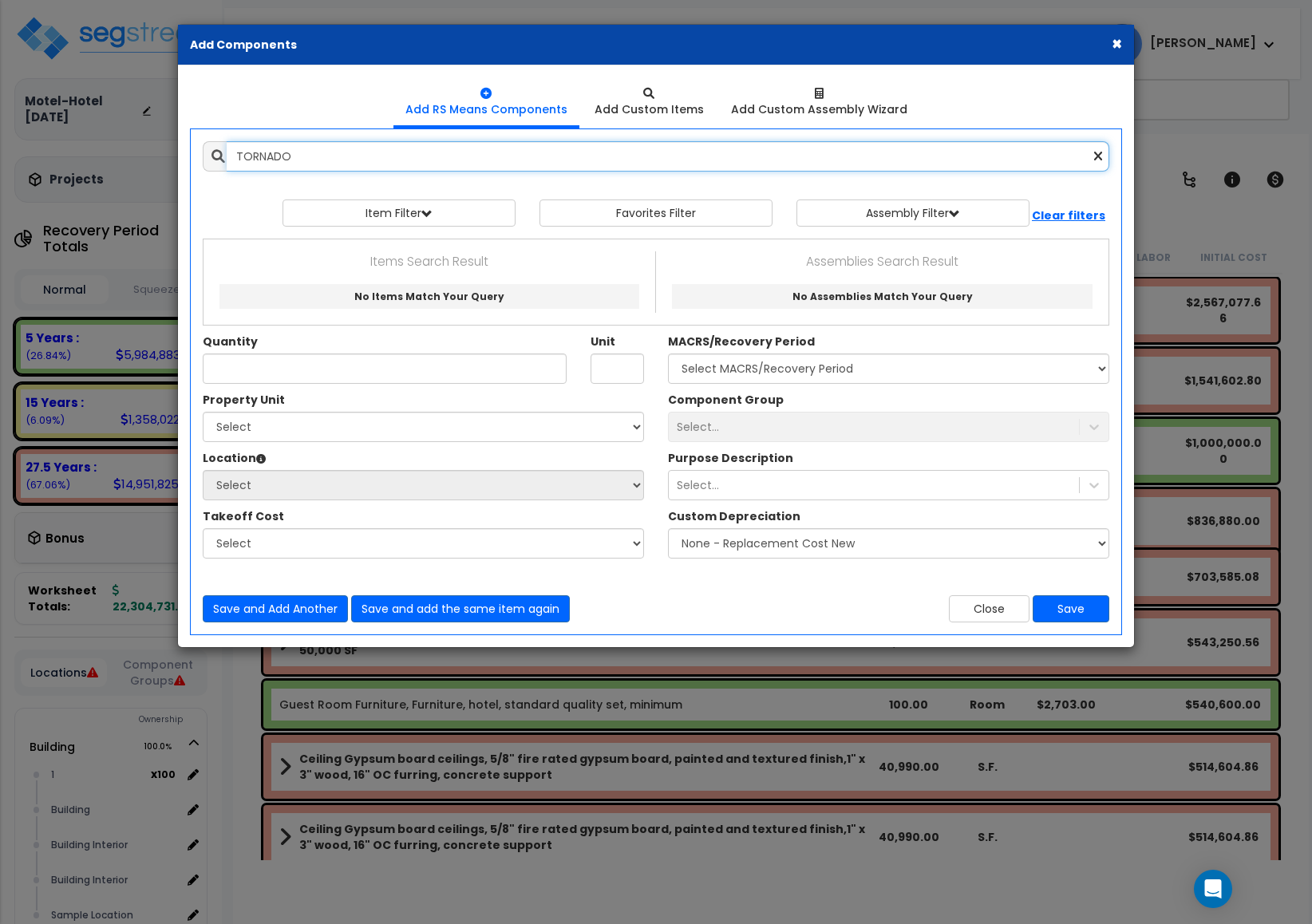
click at [383, 166] on input "TORNADO" at bounding box center [668, 155] width 882 height 30
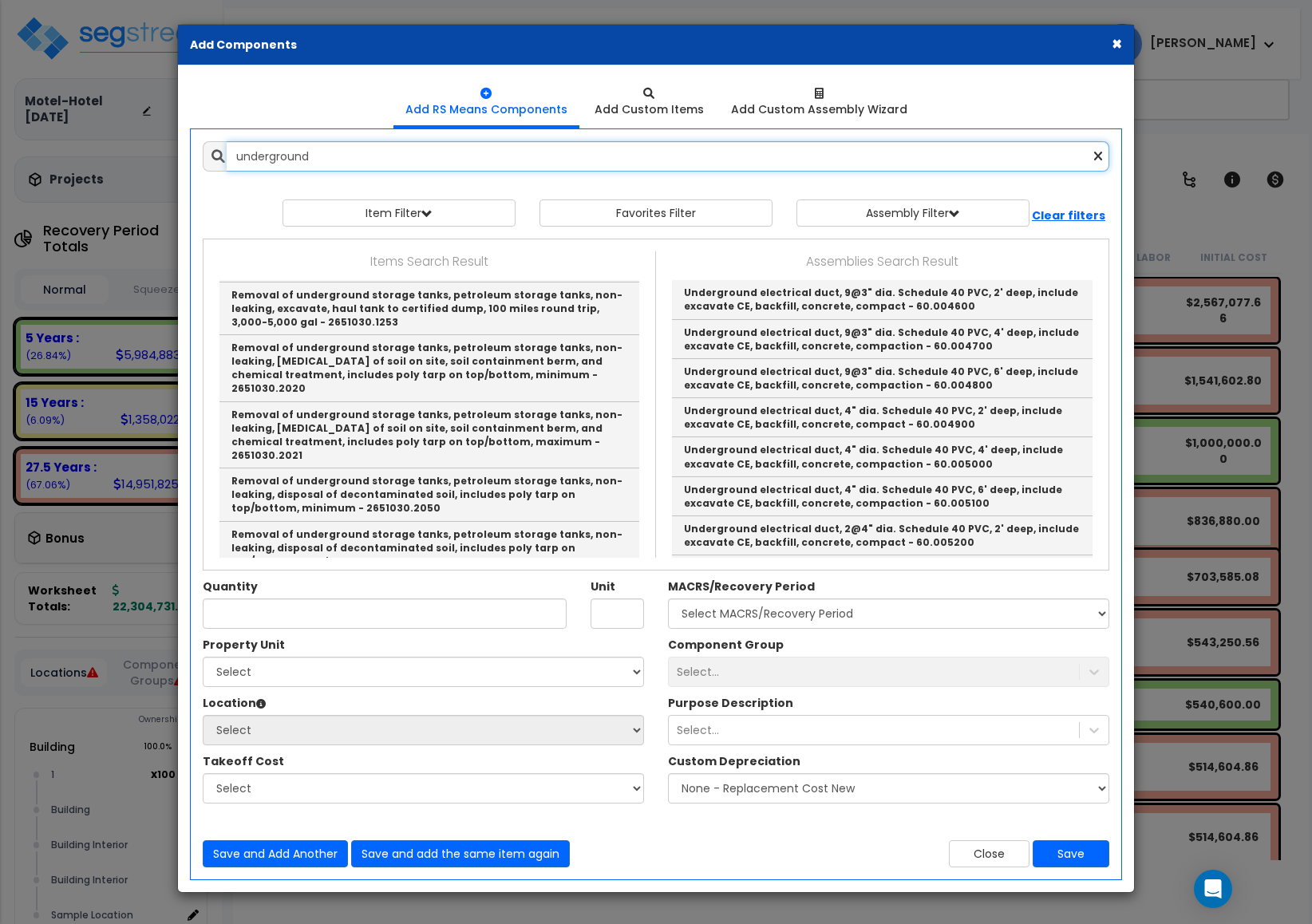
scroll to position [3984, 0]
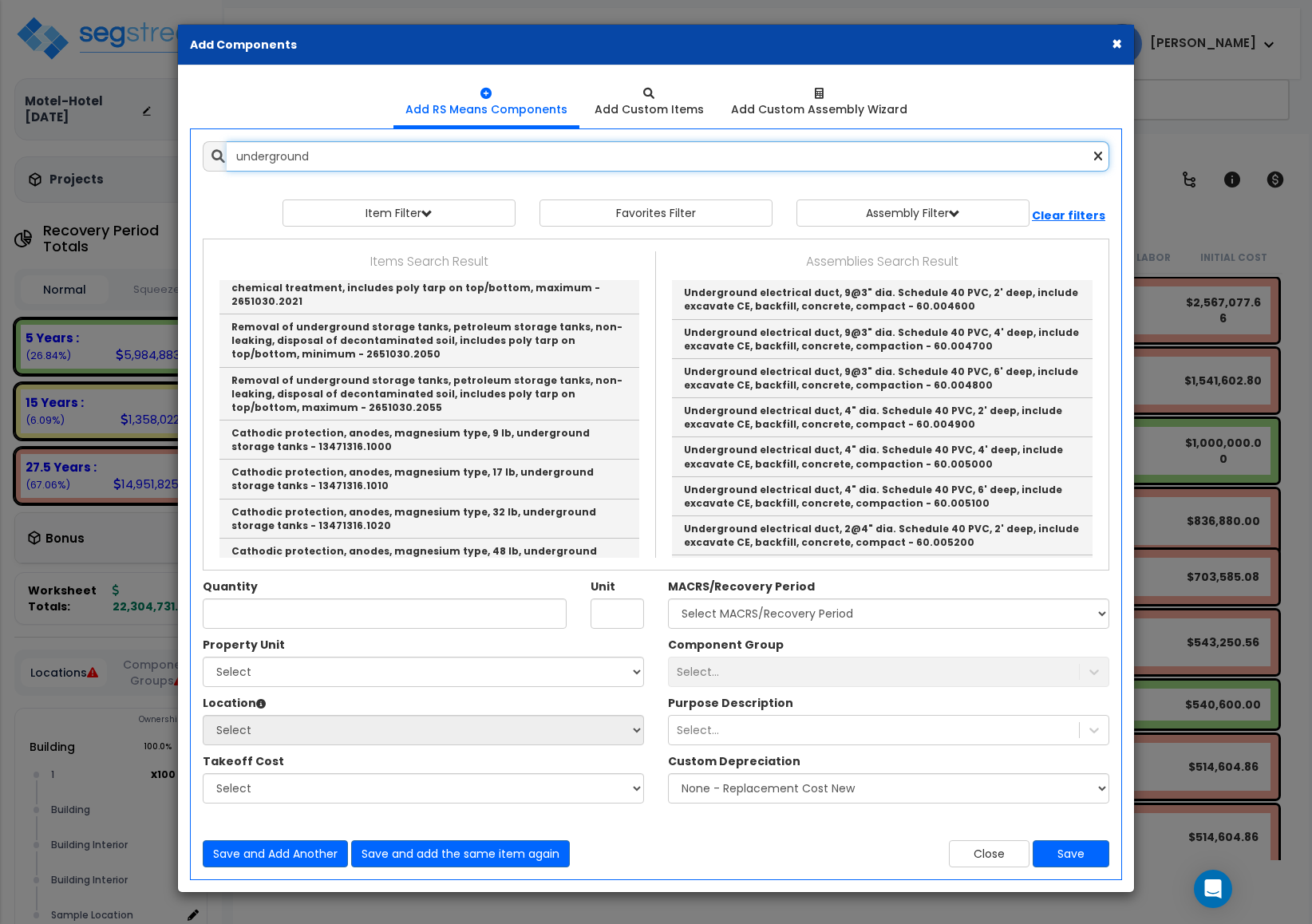
type input "underground"
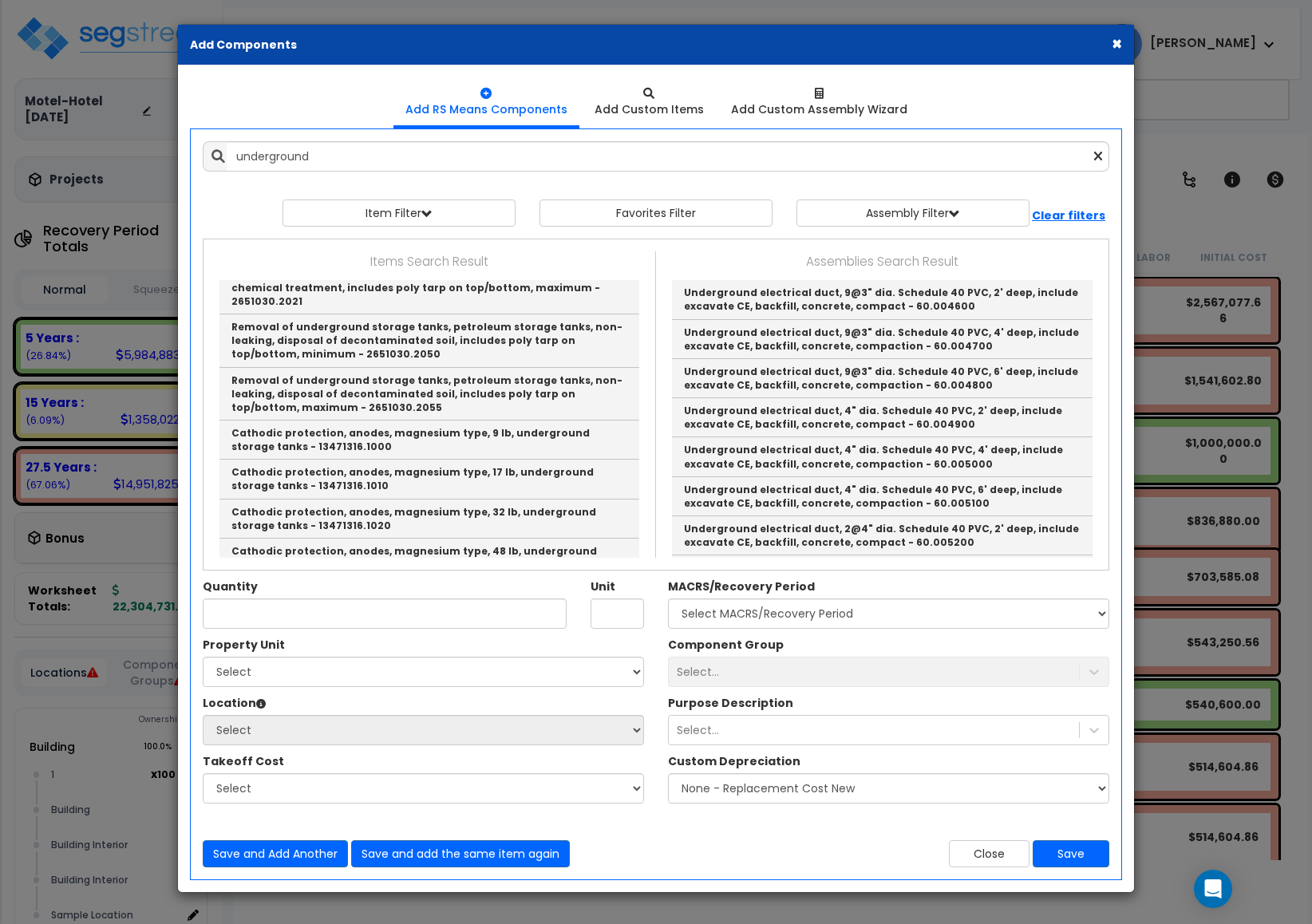
click at [1111, 44] on div "× Add Components" at bounding box center [656, 45] width 956 height 41
click at [1117, 47] on button "×" at bounding box center [1117, 43] width 11 height 17
click at [1126, 42] on div "Worksheet Property Info Property Setup Add Property Unit Template property Clon…" at bounding box center [762, 35] width 1076 height 55
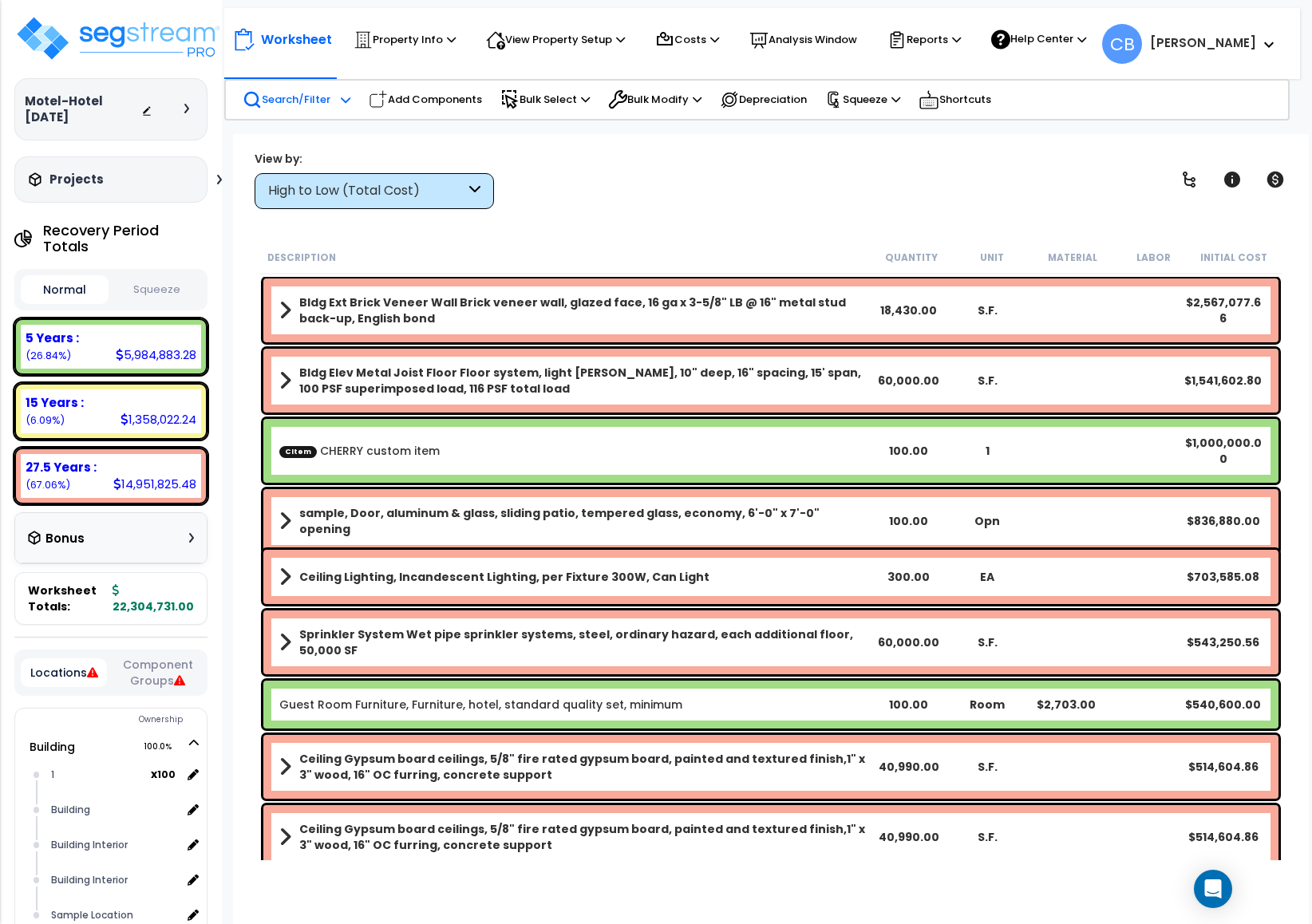
click at [1121, 42] on div "Worksheet Property Info Property Setup Add Property Unit Template property Clon…" at bounding box center [762, 35] width 1076 height 55
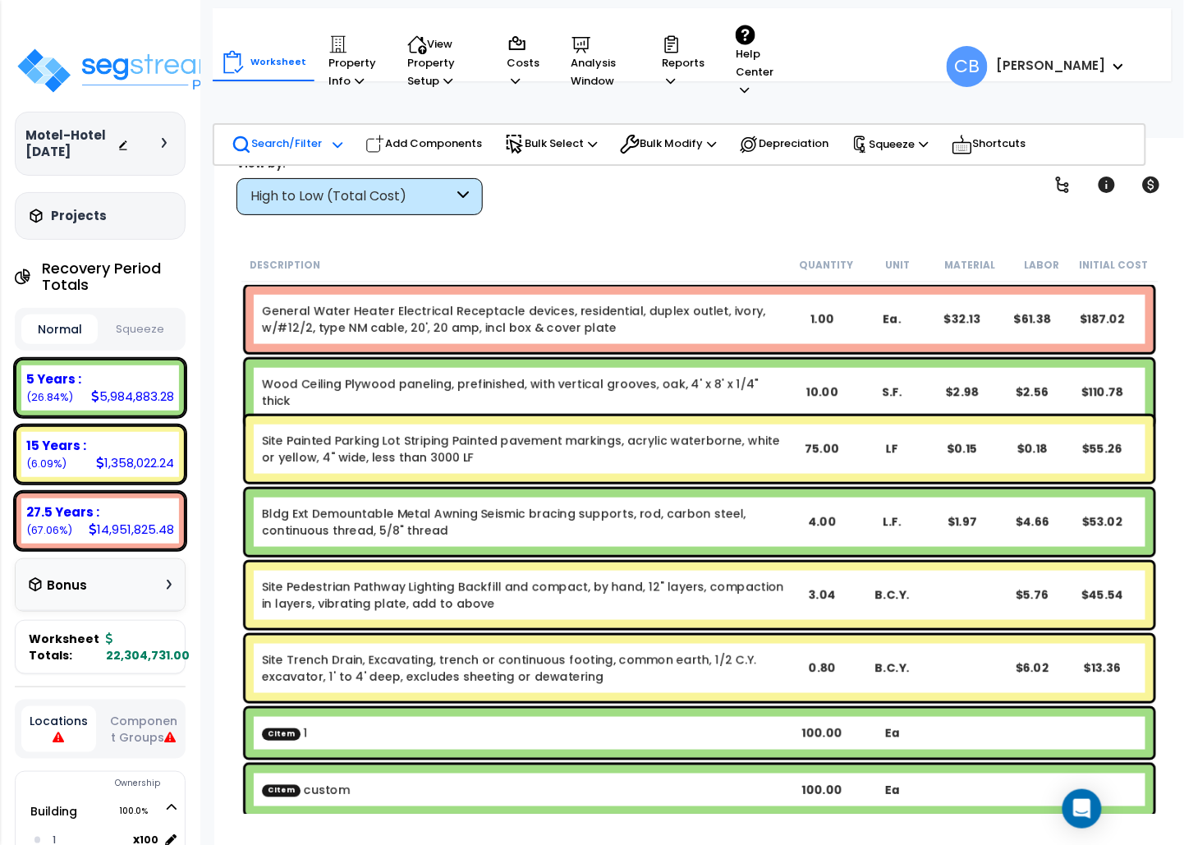
scroll to position [19971, 0]
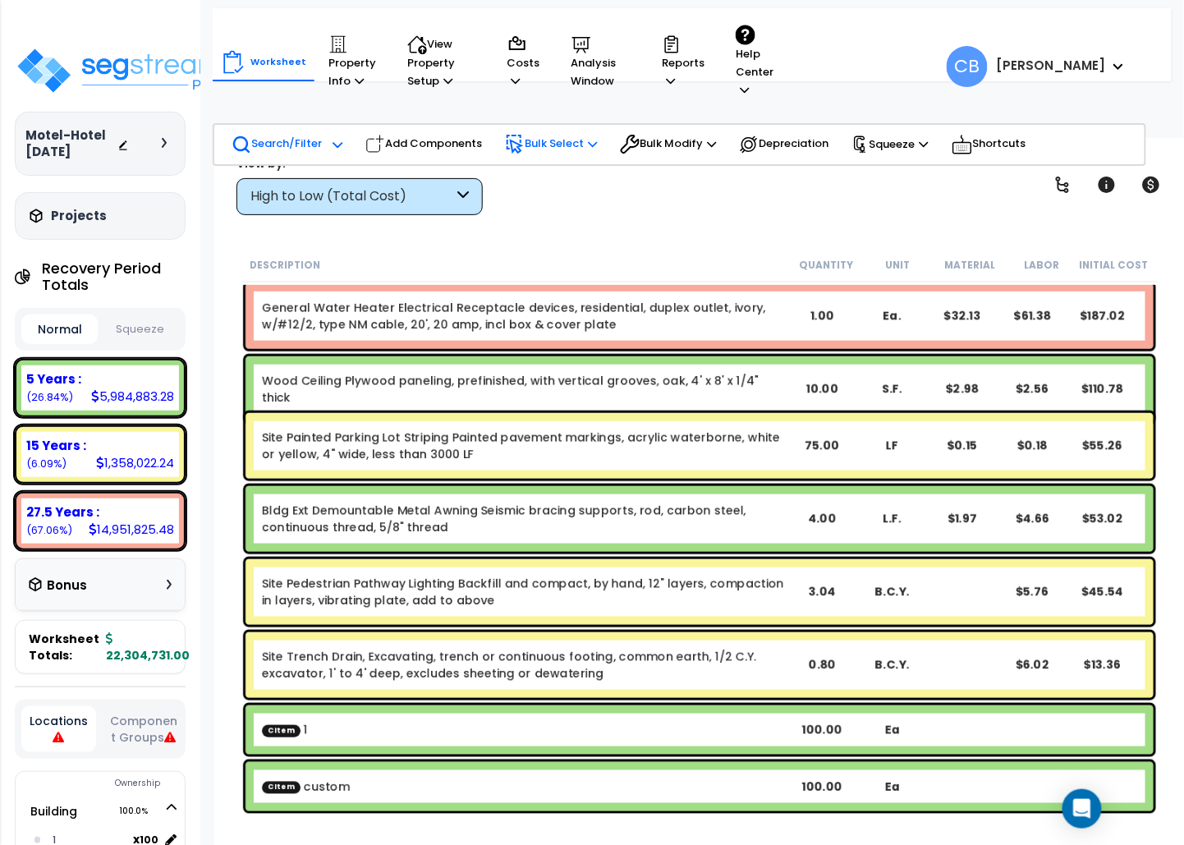
click at [582, 135] on p "Bulk Select" at bounding box center [551, 145] width 92 height 20
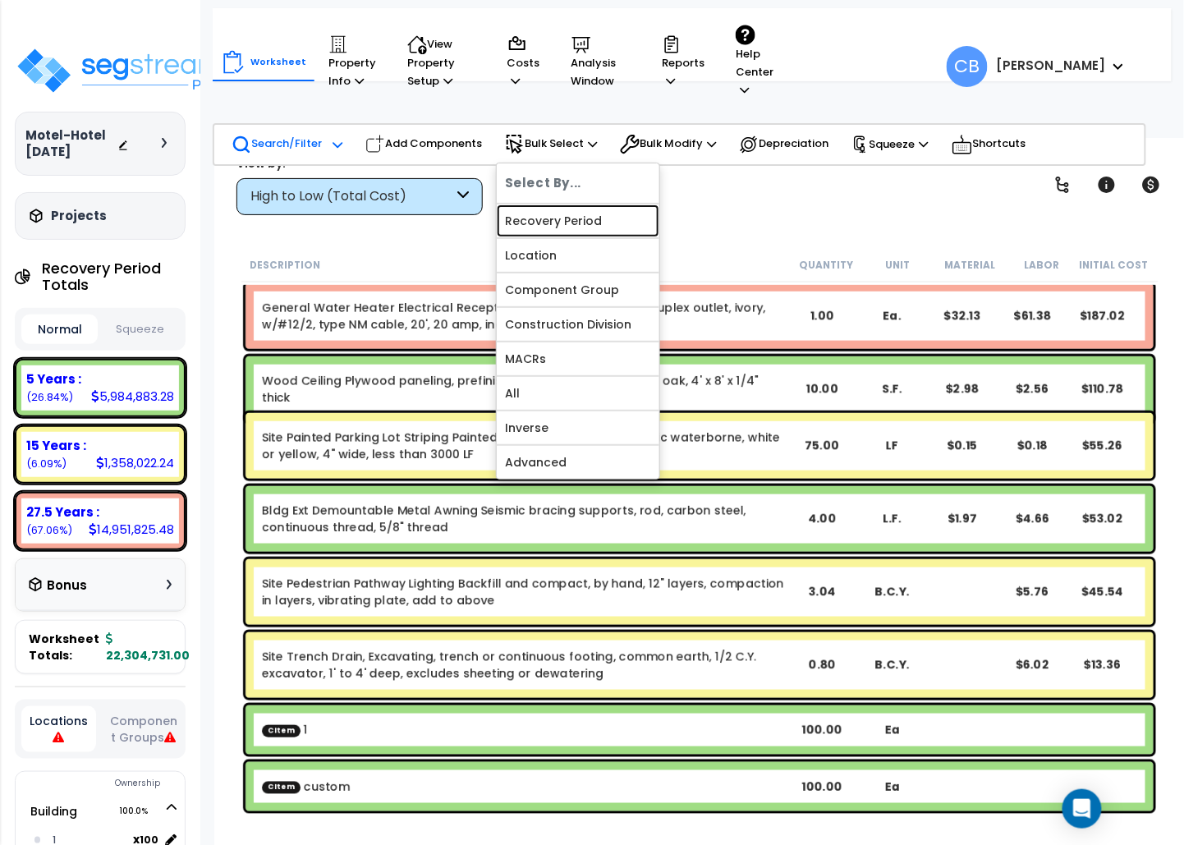
click at [573, 205] on link "Recovery Period" at bounding box center [578, 220] width 163 height 33
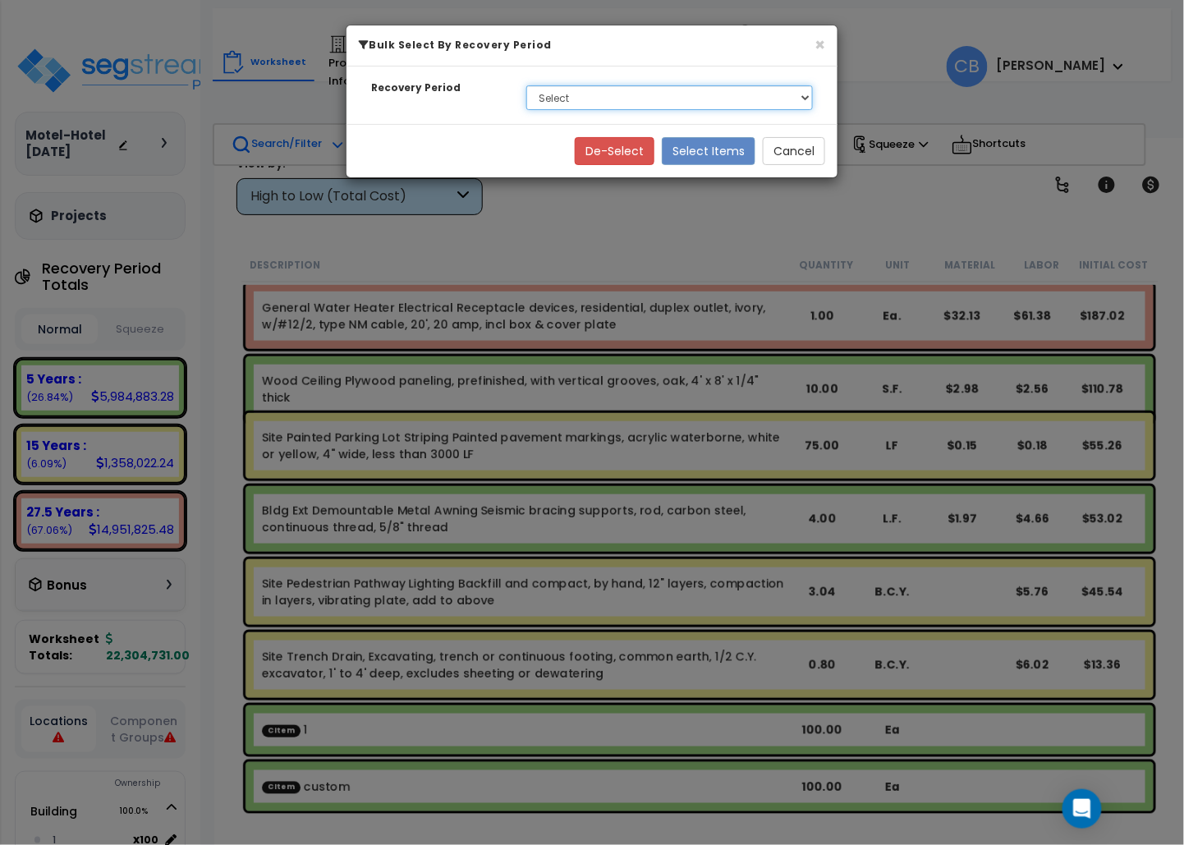
click at [576, 95] on select "Select 5 Years 15 Years 27.5 Years Soft Cost" at bounding box center [669, 97] width 287 height 25
select select "5Y"
click at [526, 85] on select "Select 5 Years 15 Years 27.5 Years Soft Cost" at bounding box center [669, 97] width 287 height 25
click at [708, 149] on button "Select Items" at bounding box center [709, 151] width 94 height 28
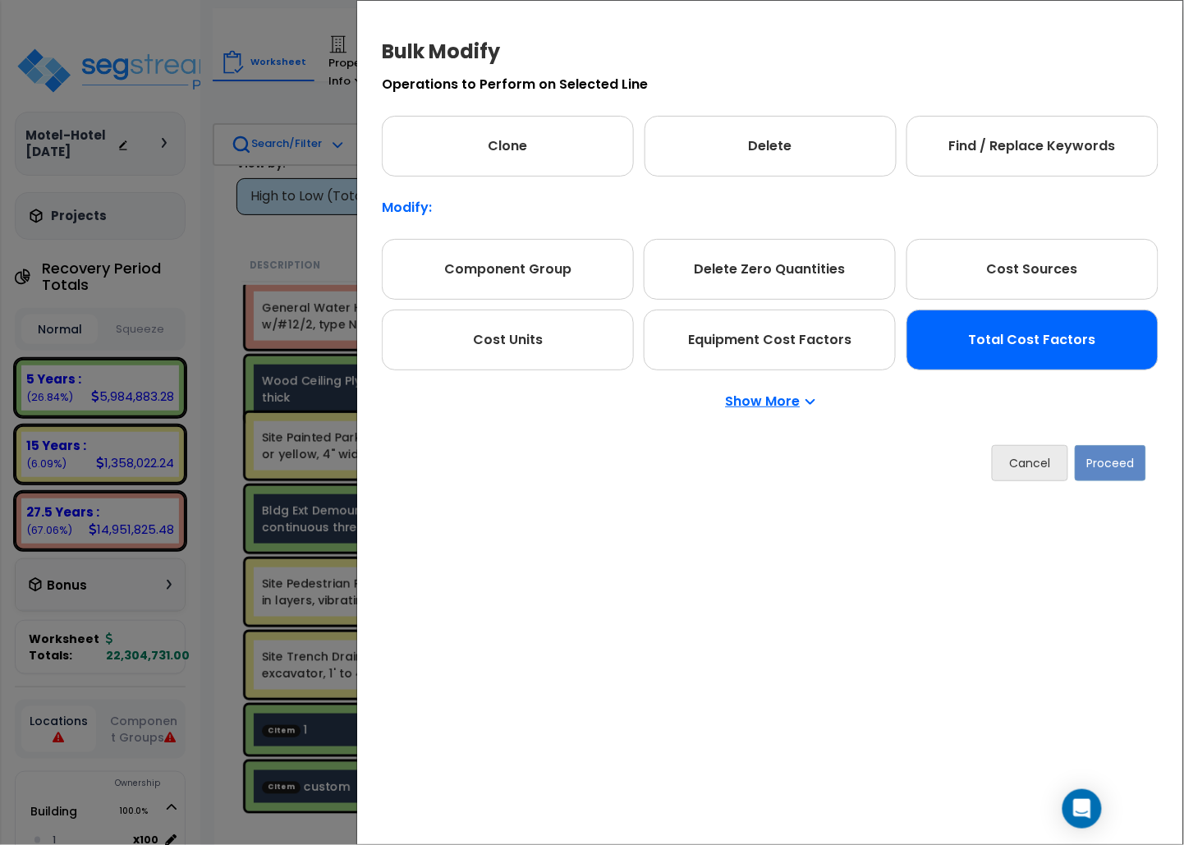
click at [773, 401] on p "Show More" at bounding box center [771, 401] width 90 height 13
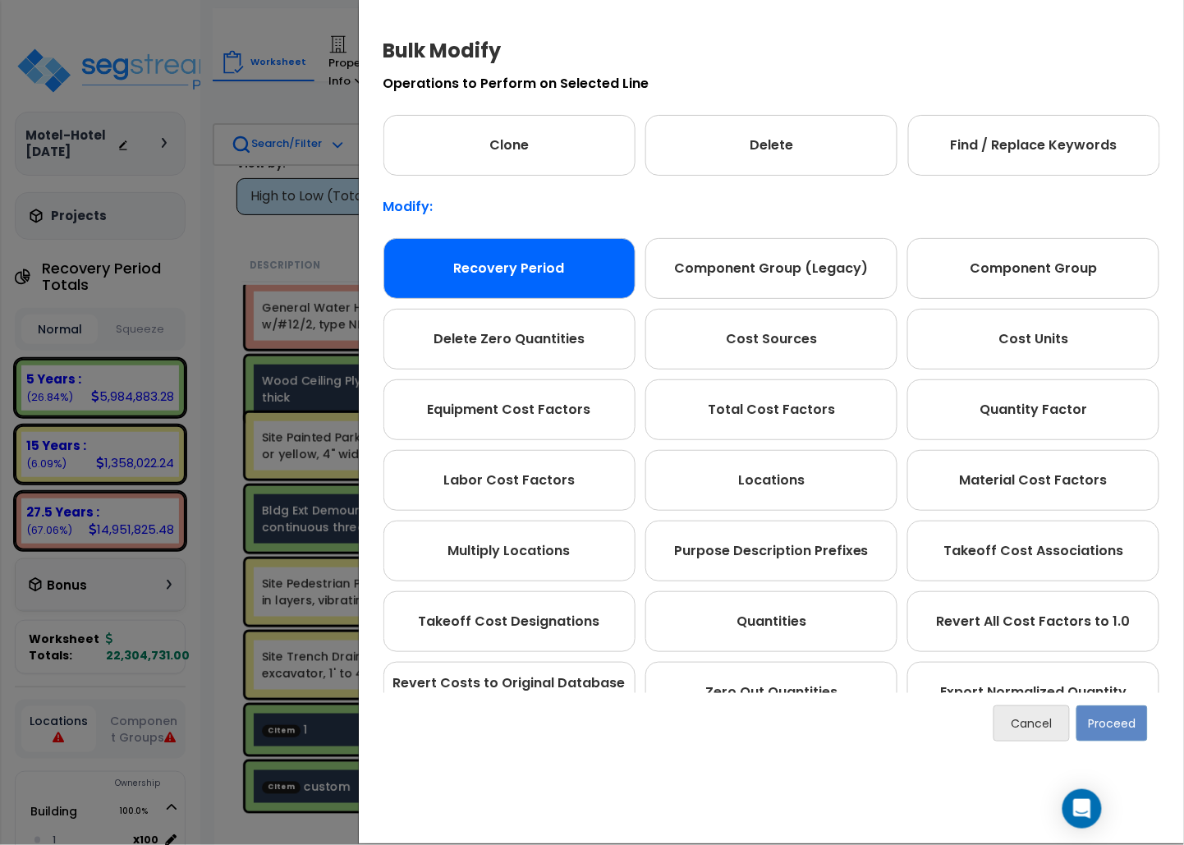
click at [498, 266] on div "Recovery Period" at bounding box center [509, 268] width 252 height 61
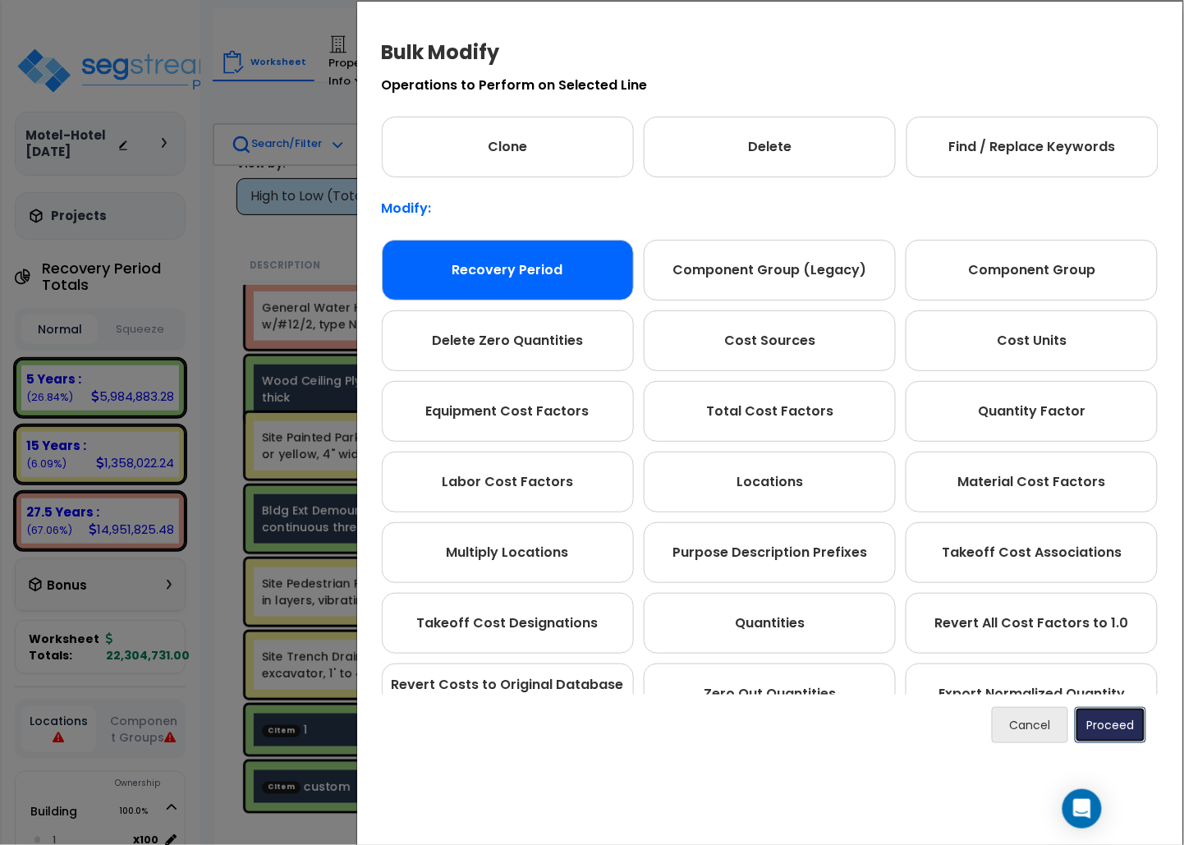
click at [1092, 741] on button "Proceed" at bounding box center [1110, 725] width 71 height 36
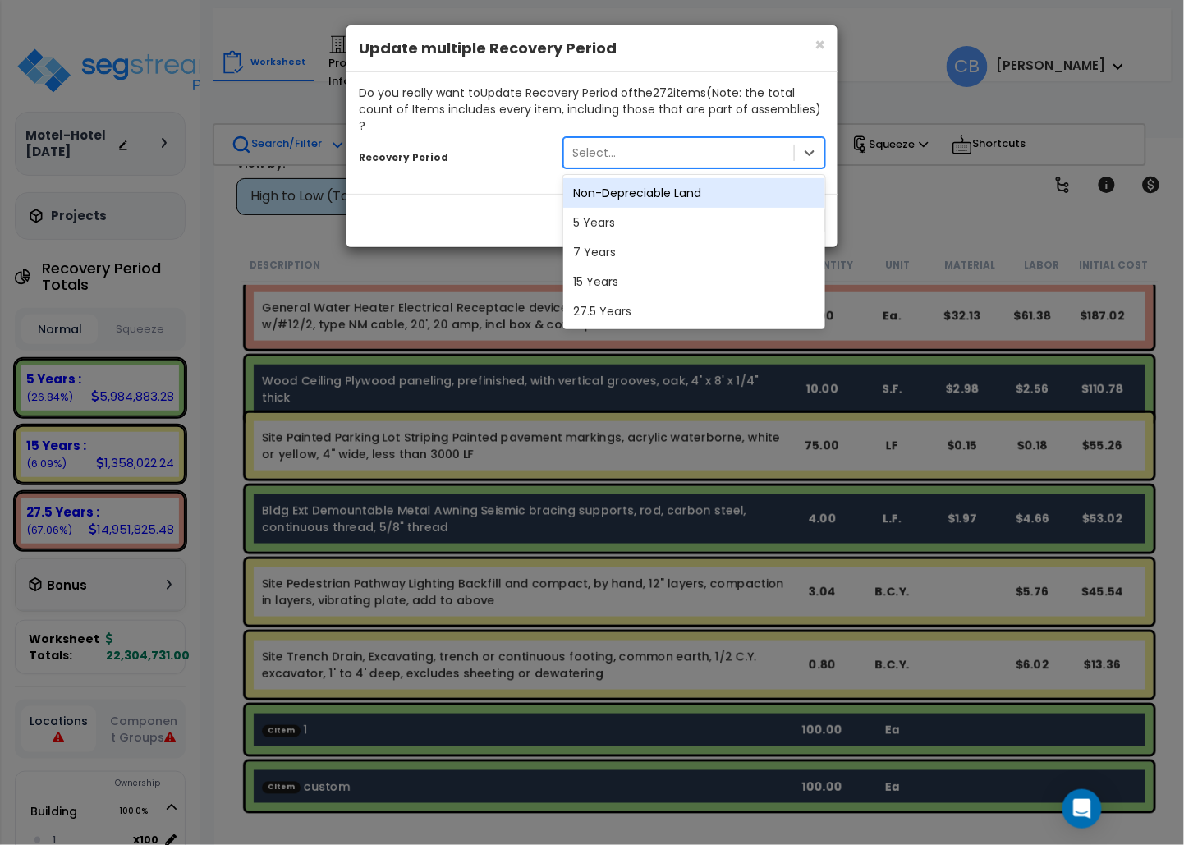
click at [627, 149] on div "Select..." at bounding box center [679, 153] width 230 height 26
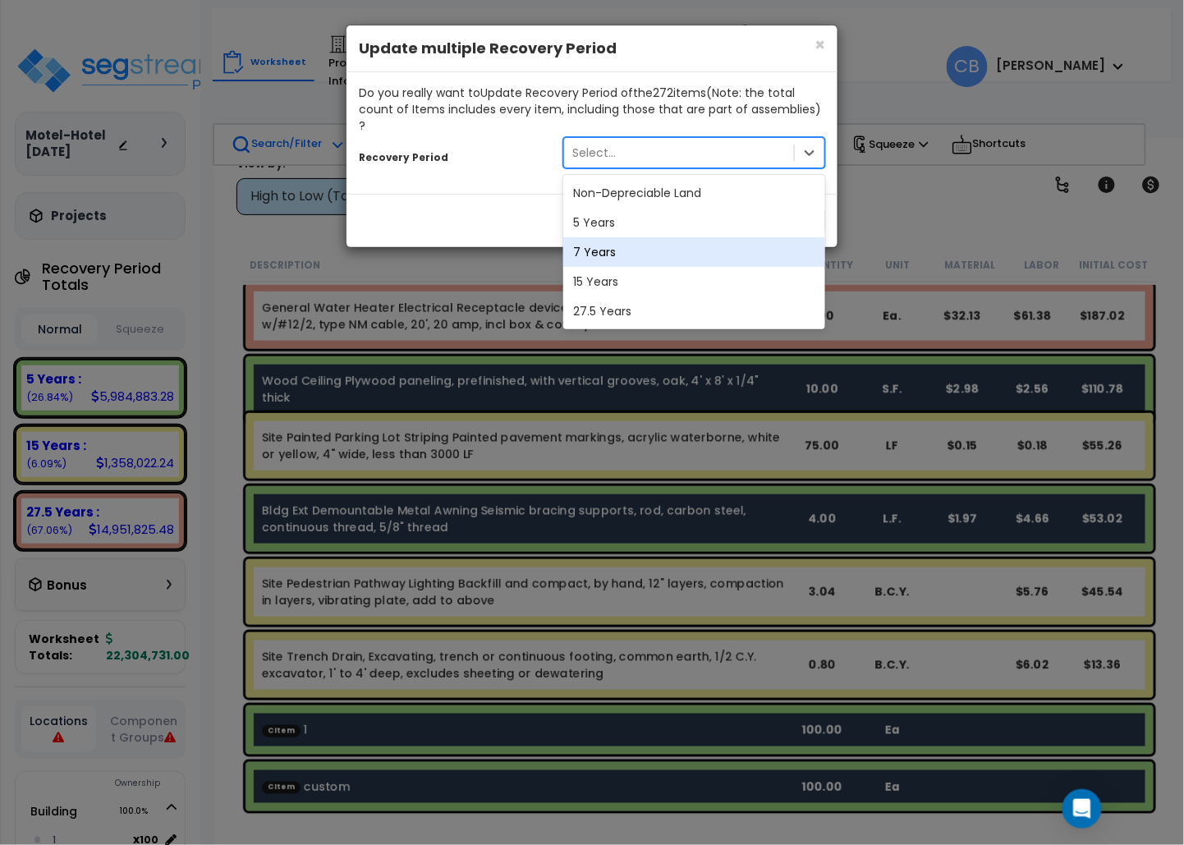
click at [626, 237] on div "7 Years" at bounding box center [694, 252] width 262 height 30
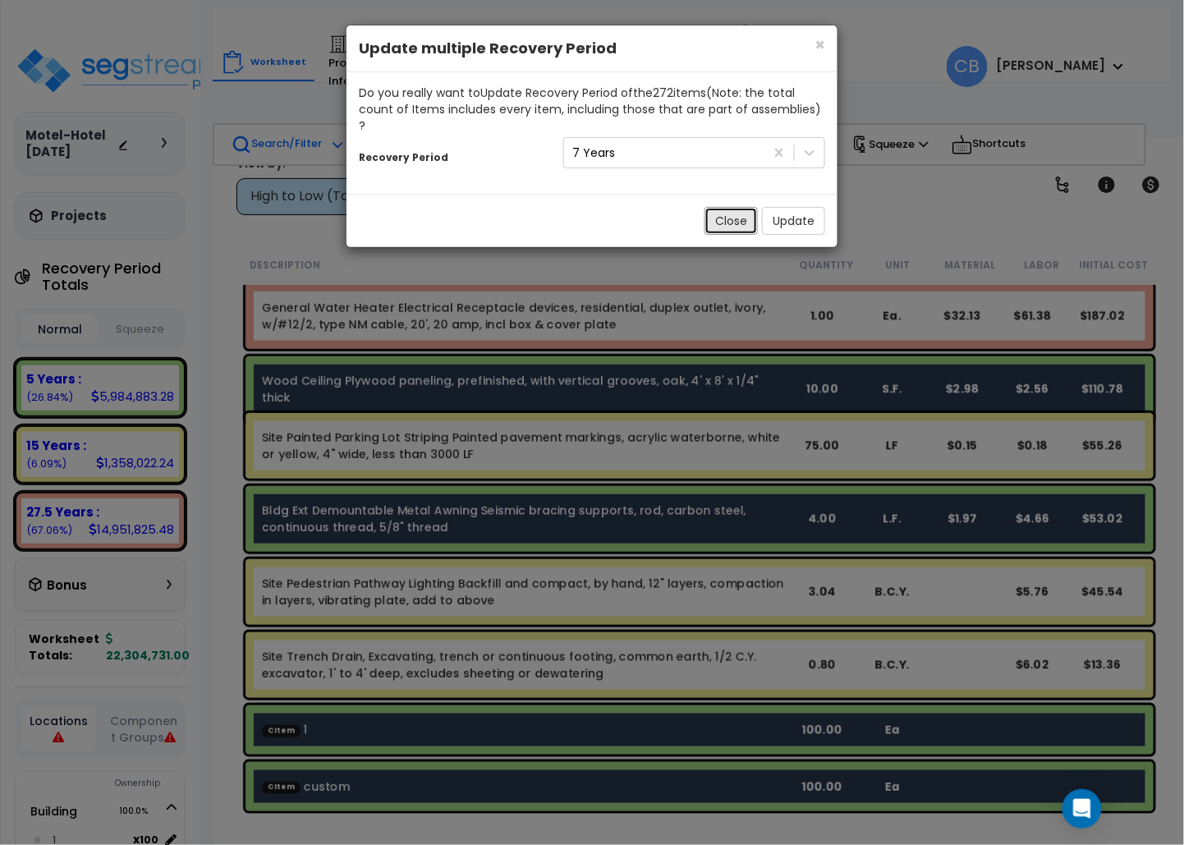
click at [716, 207] on button "Close" at bounding box center [731, 221] width 53 height 28
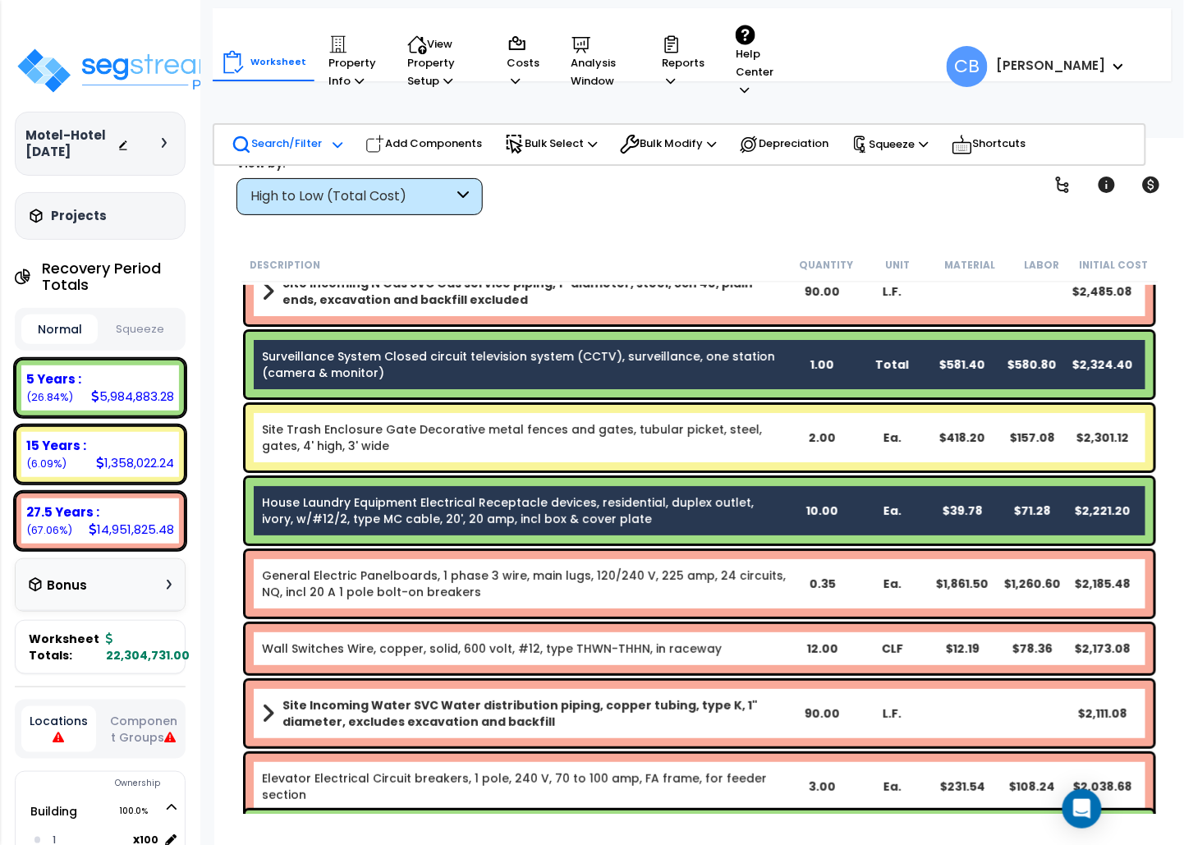
scroll to position [15987, 0]
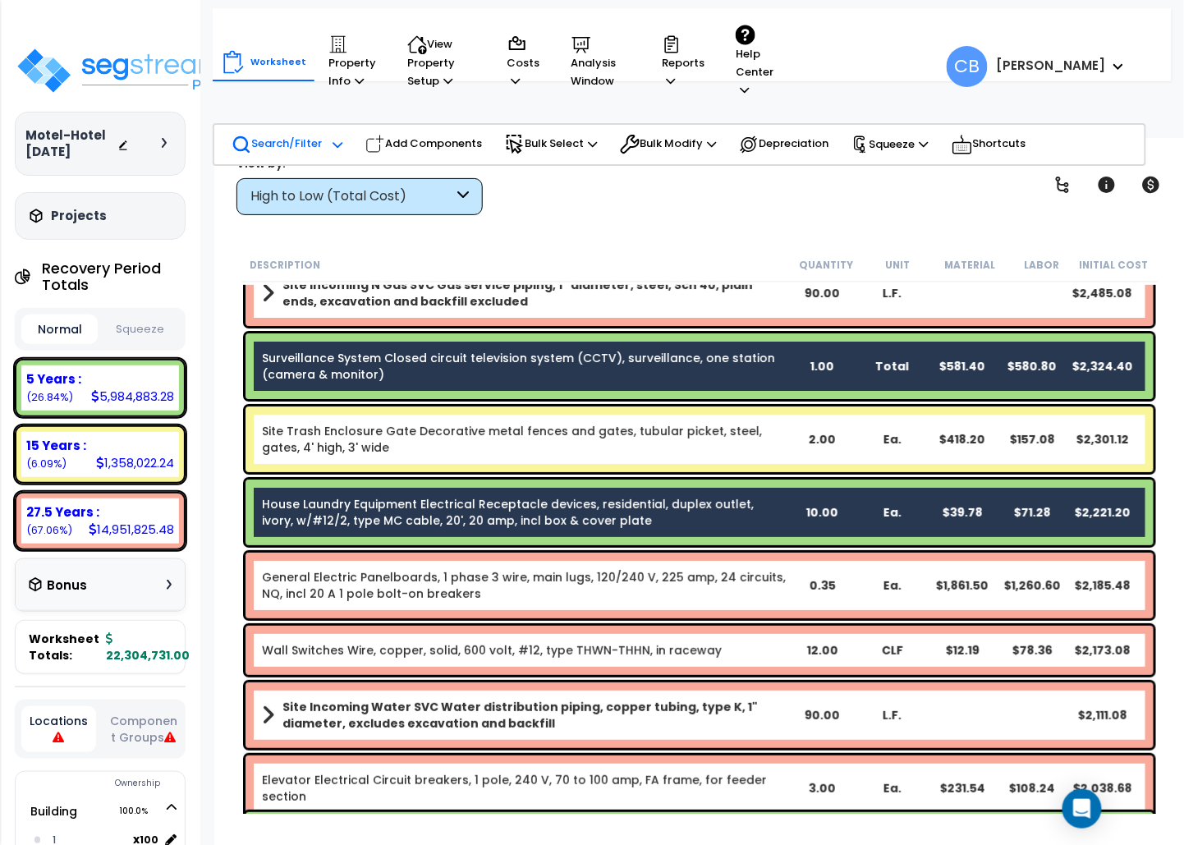
drag, startPoint x: 371, startPoint y: 371, endPoint x: 359, endPoint y: 351, distance: 23.2
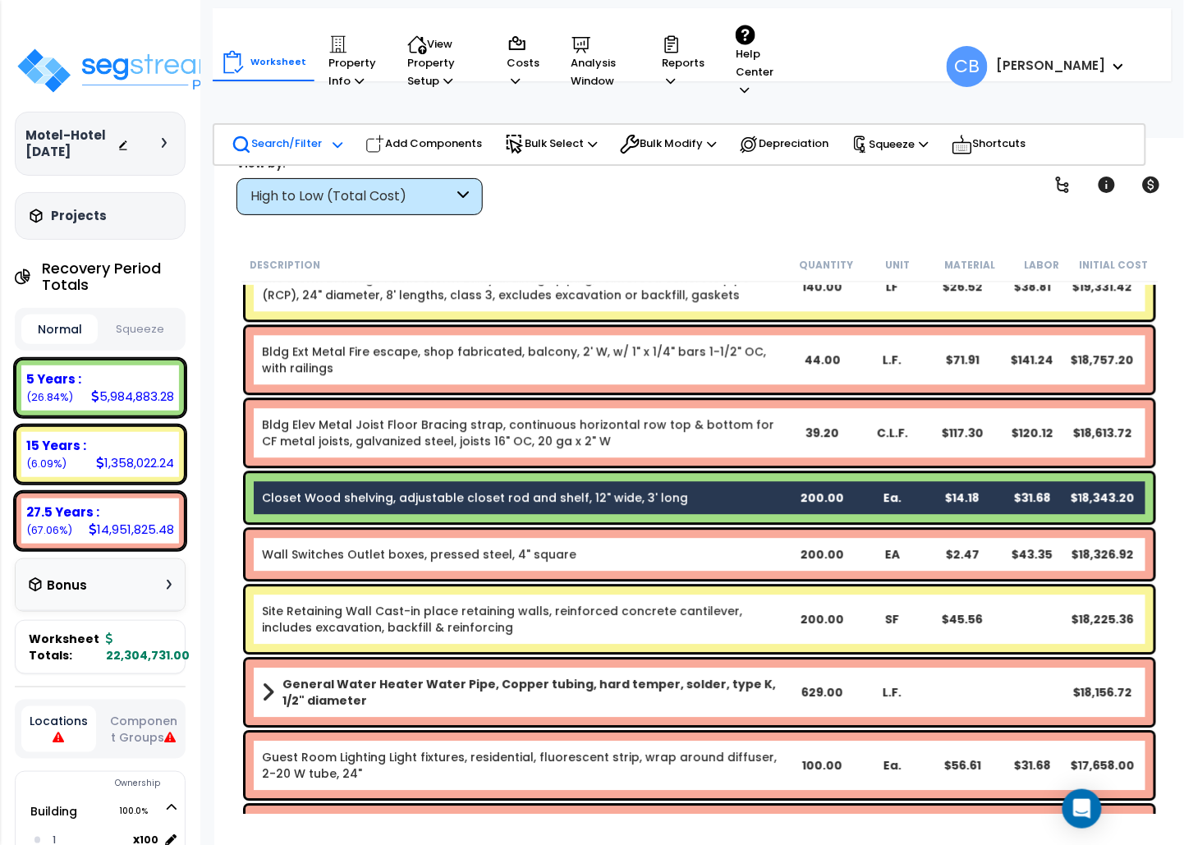
scroll to position [8353, 0]
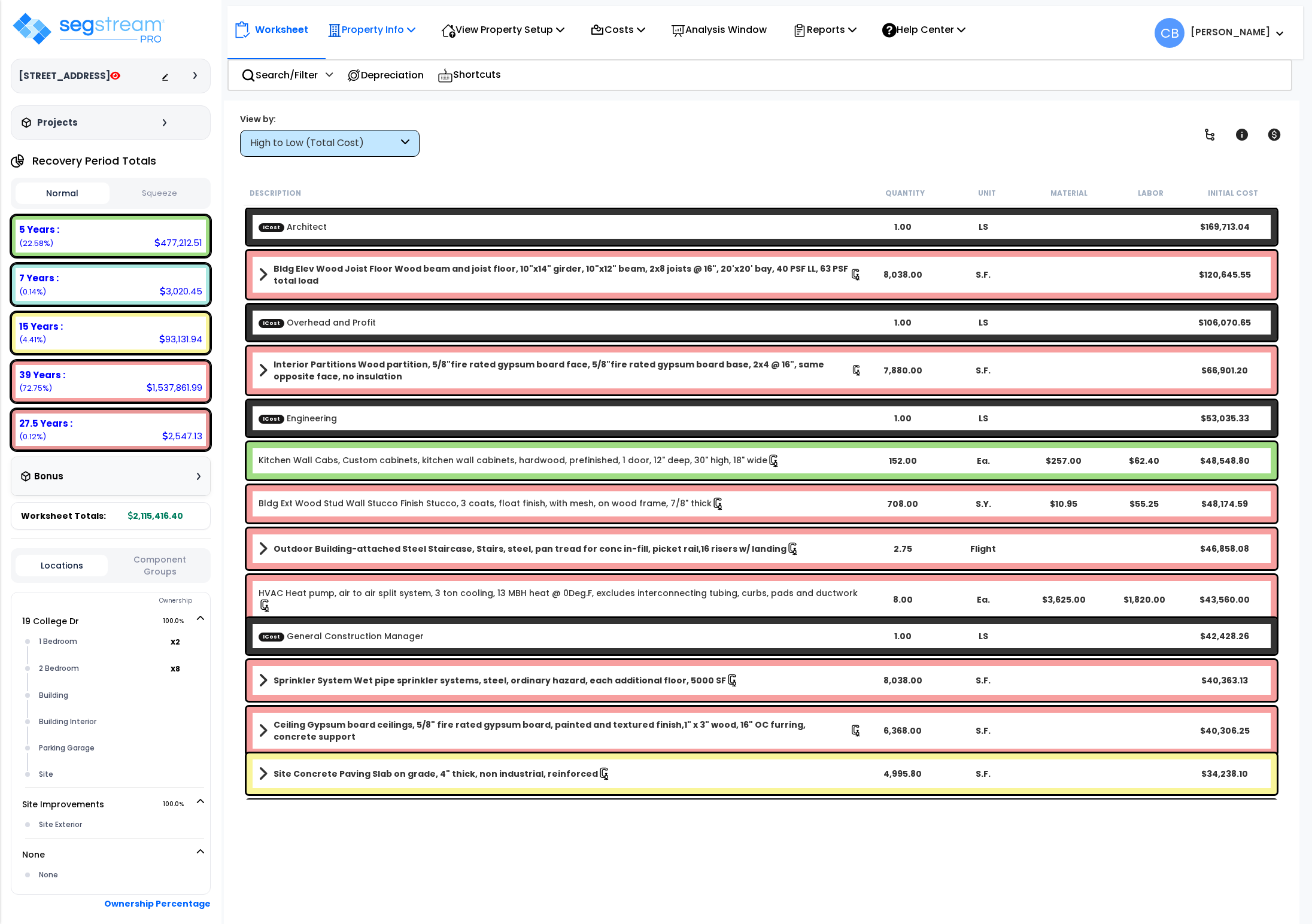
click at [394, 30] on p "Property Info" at bounding box center [371, 30] width 88 height 16
click at [395, 60] on link "Property Setup" at bounding box center [380, 57] width 119 height 24
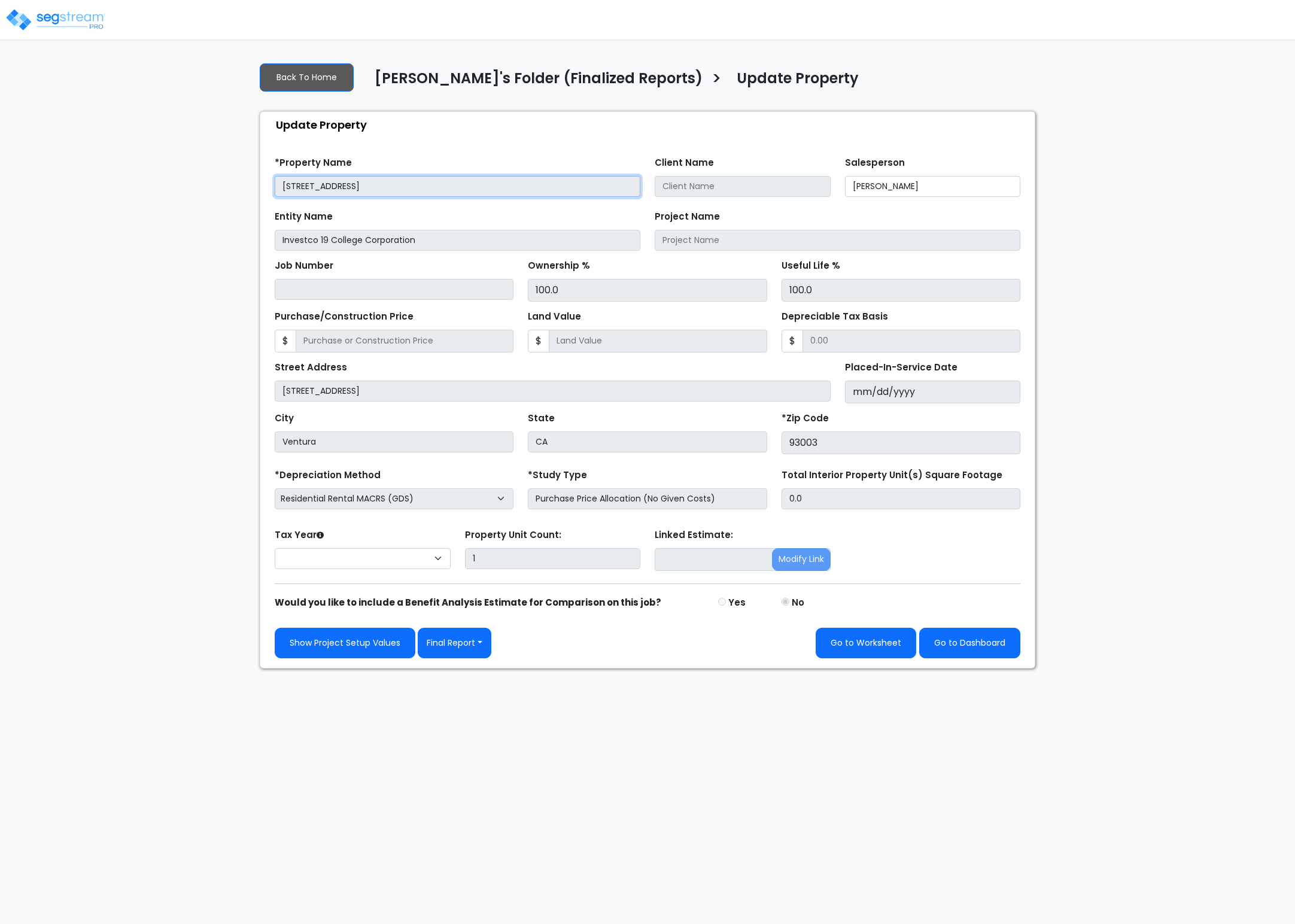
select select "2024"
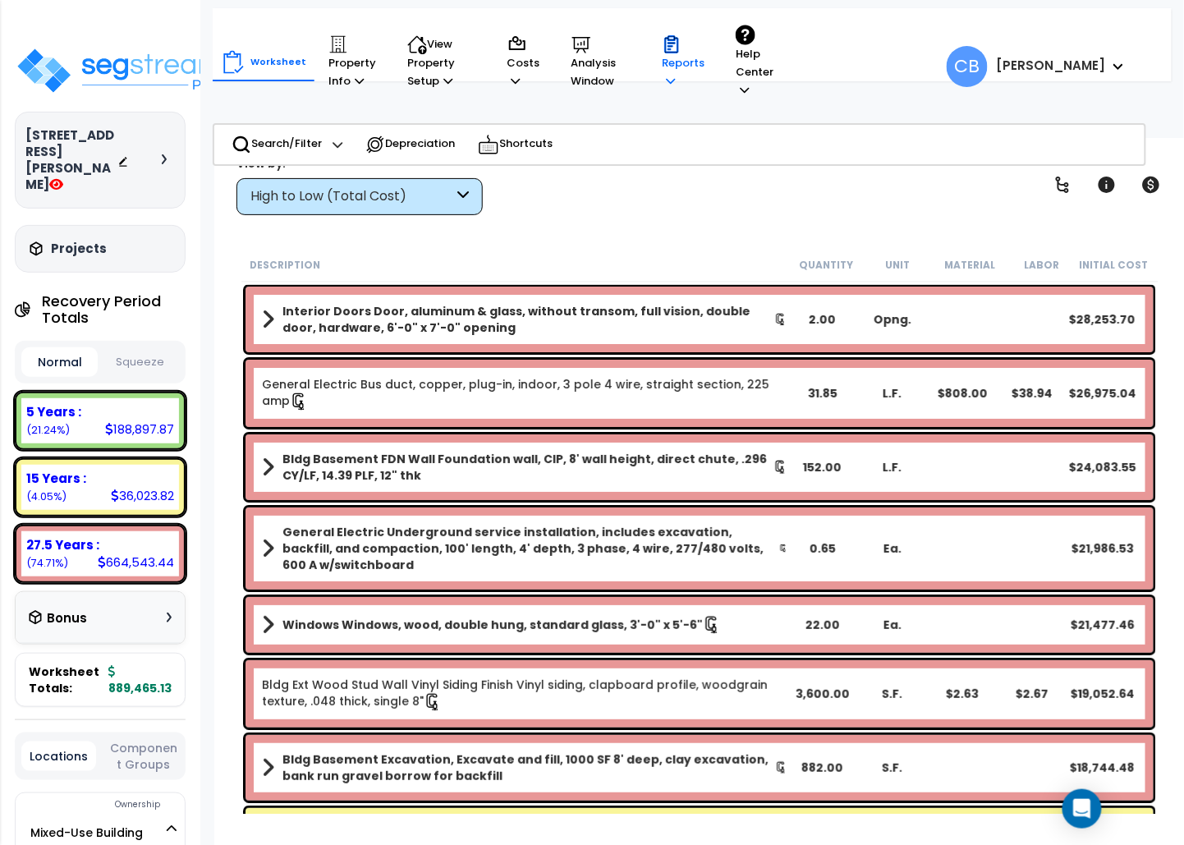
click at [666, 76] on icon at bounding box center [670, 81] width 9 height 11
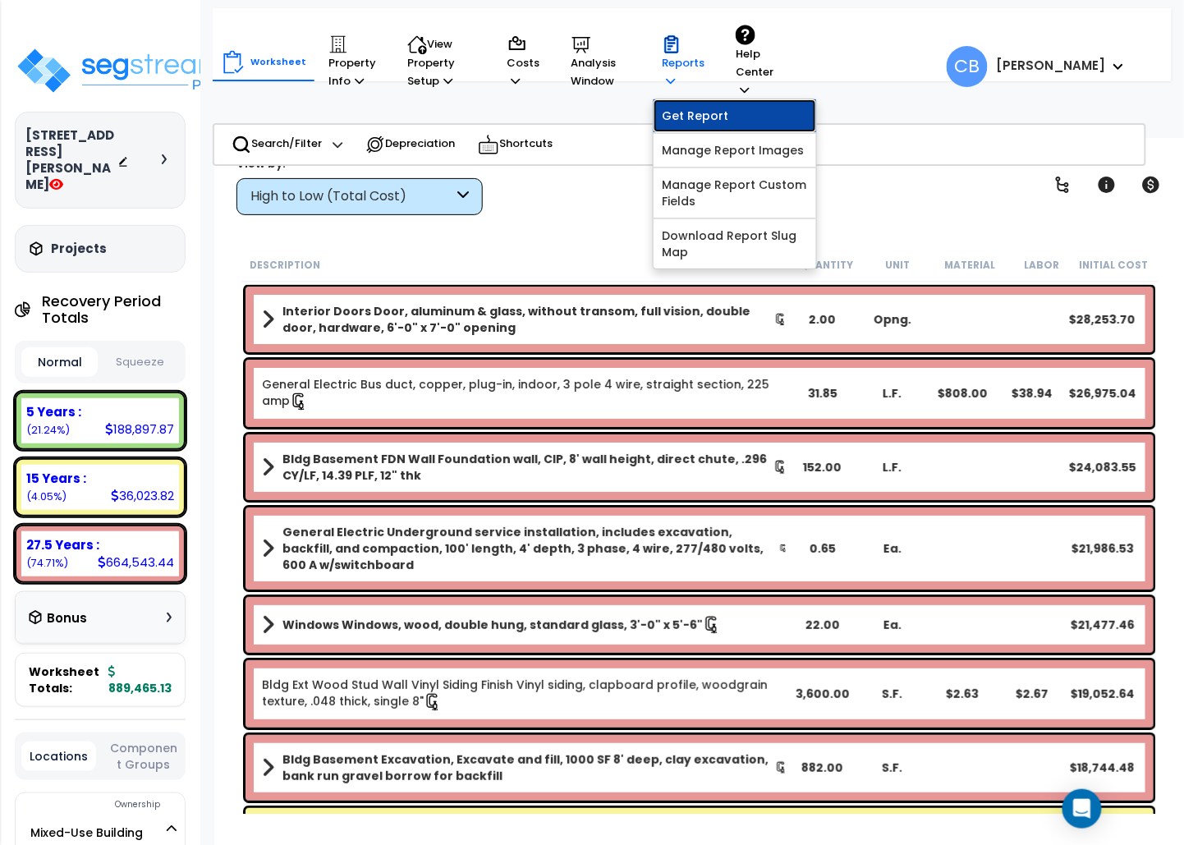
click at [693, 100] on link "Get Report" at bounding box center [735, 115] width 163 height 33
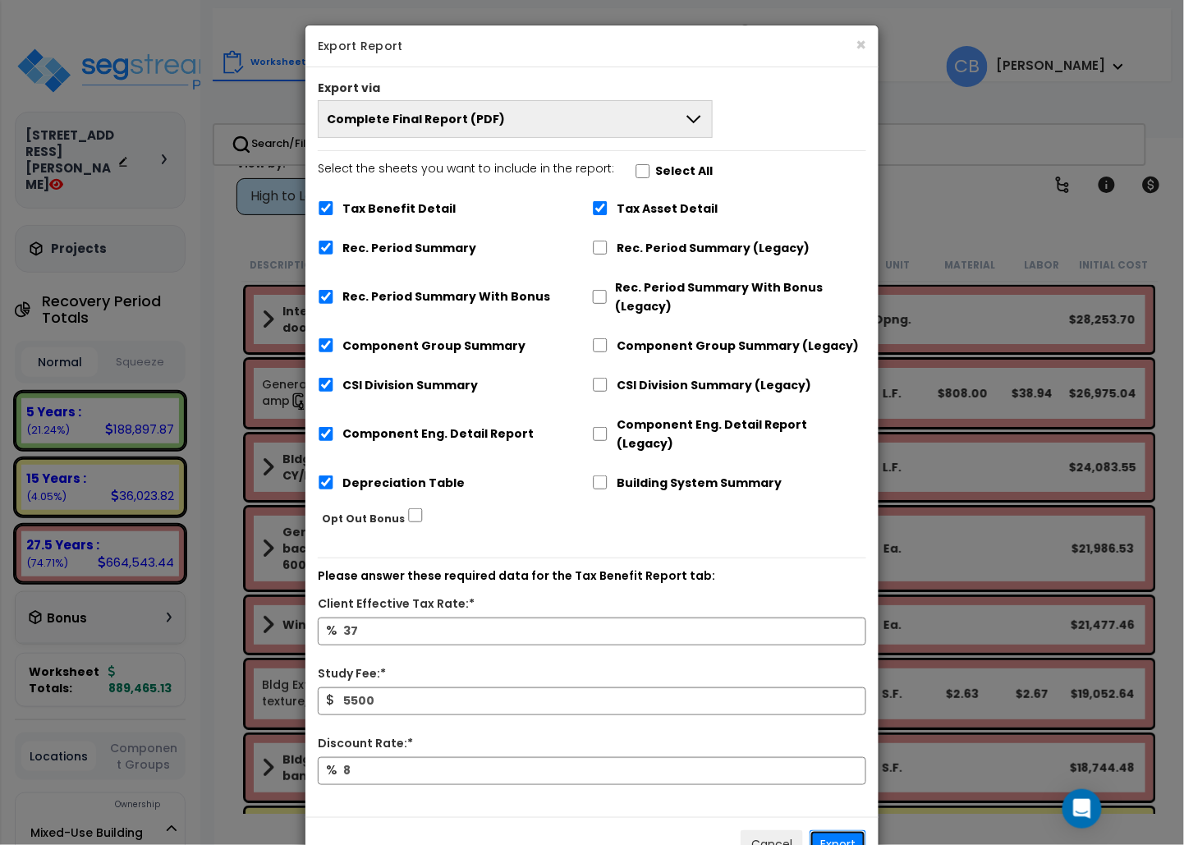
click at [833, 832] on button "Export" at bounding box center [838, 844] width 57 height 28
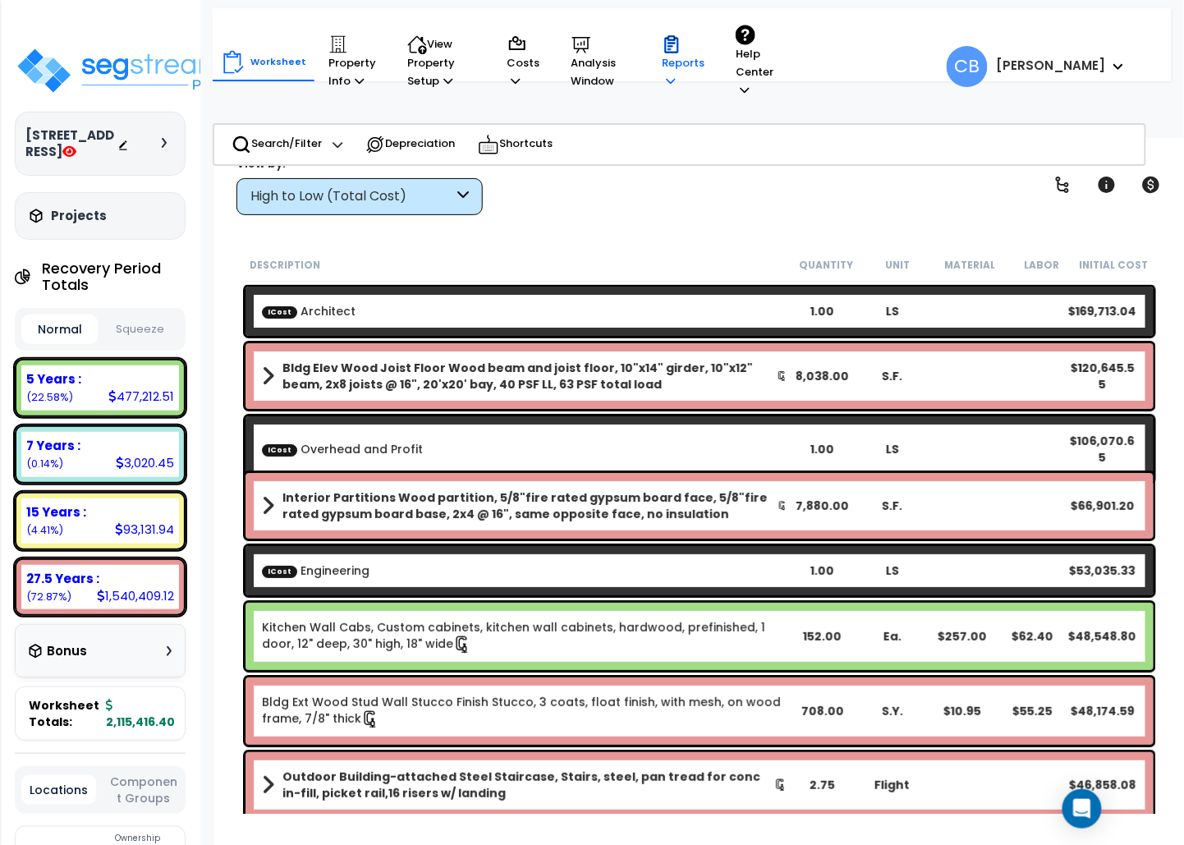
click at [671, 59] on p "Reports" at bounding box center [683, 62] width 43 height 56
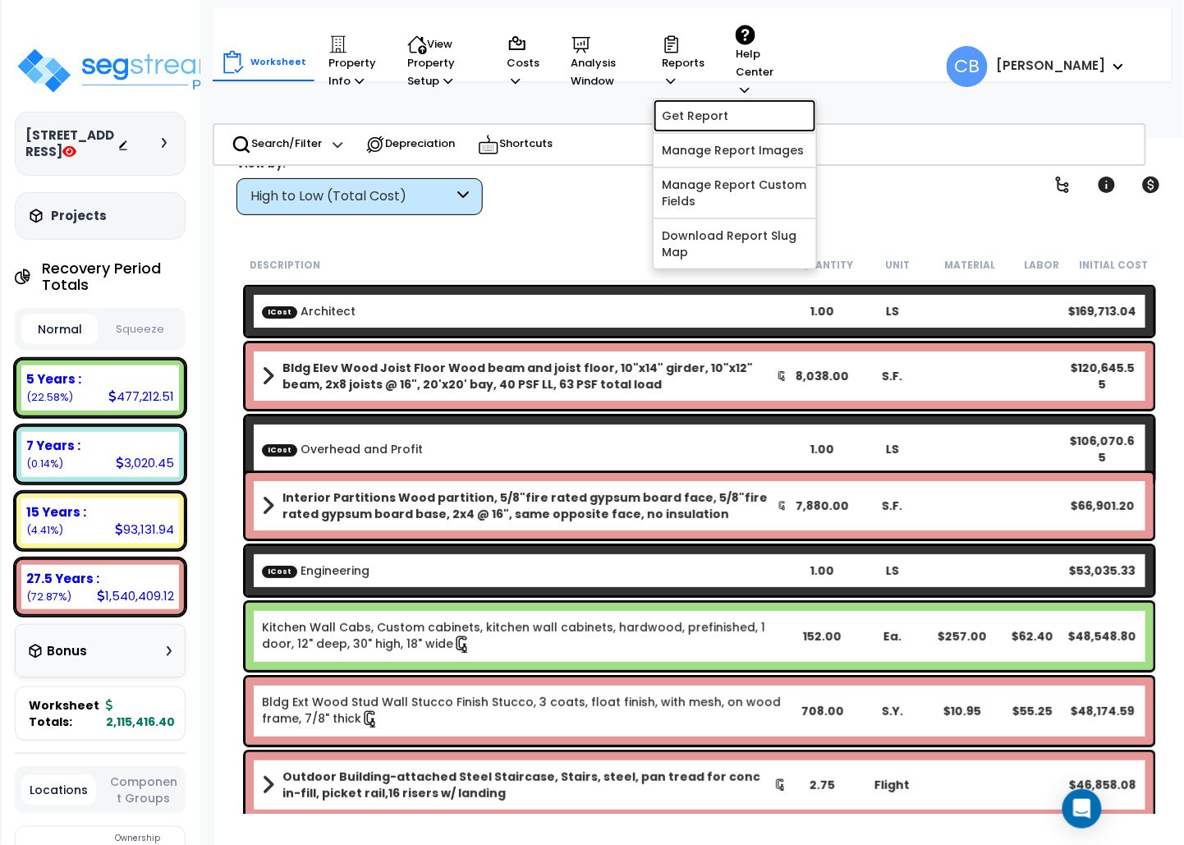
click at [723, 110] on link "Get Report" at bounding box center [735, 115] width 163 height 33
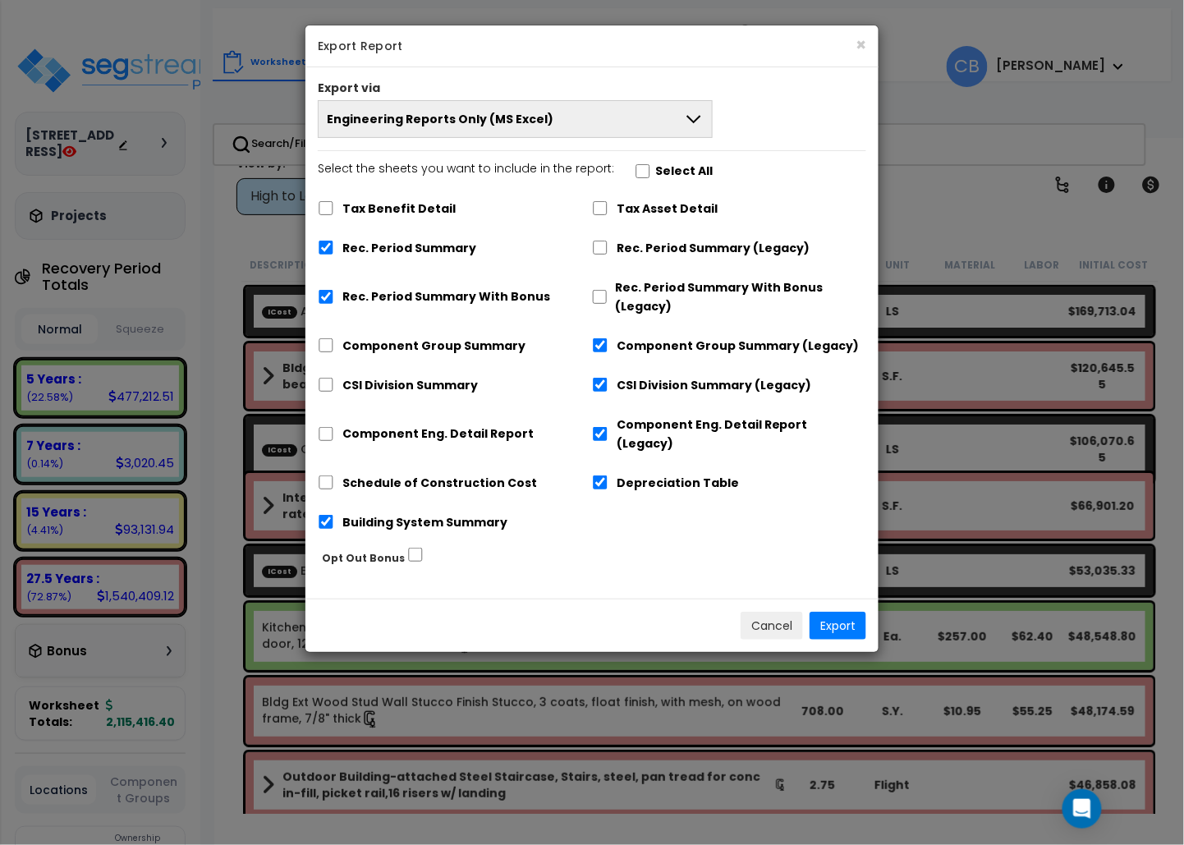
drag, startPoint x: 530, startPoint y: 103, endPoint x: 521, endPoint y: 100, distance: 10.2
click at [530, 103] on button "Engineering Reports Only (MS Excel)" at bounding box center [515, 119] width 395 height 38
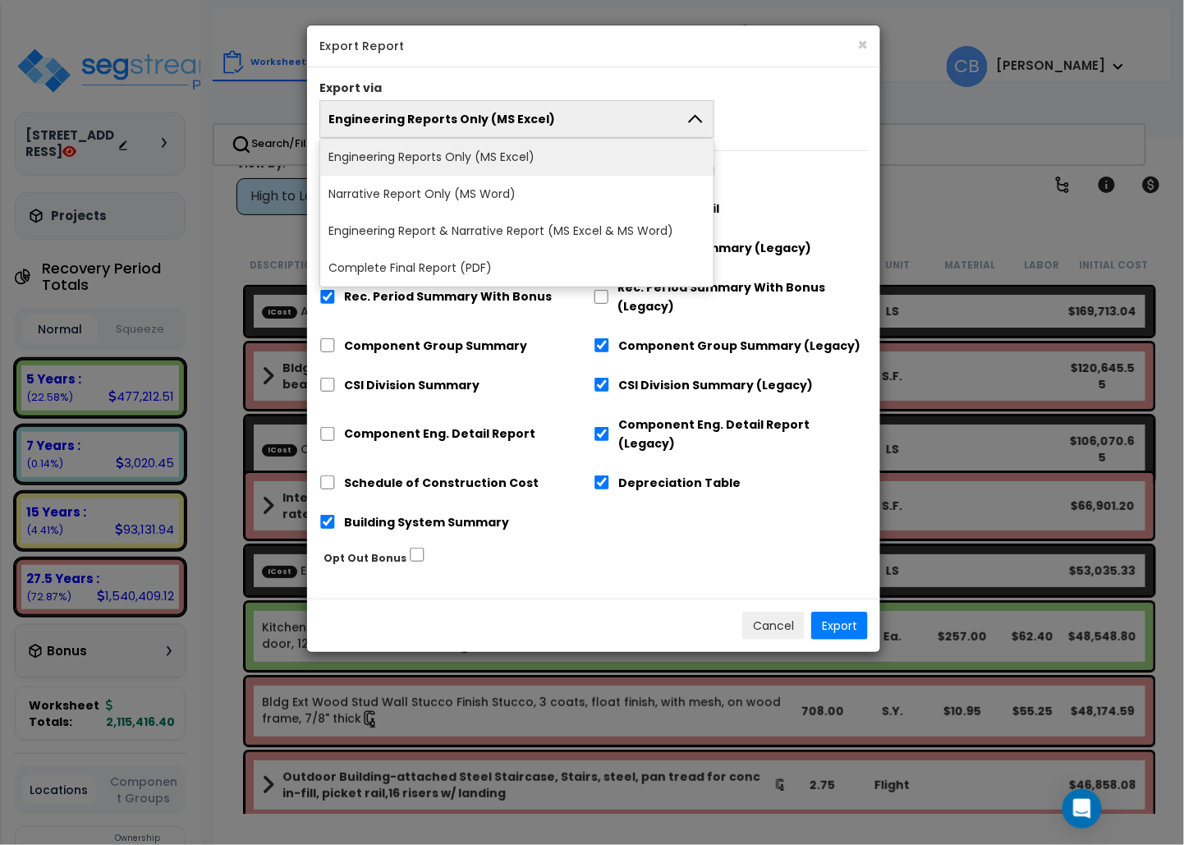
click at [498, 264] on li "Complete Final Report (PDF)" at bounding box center [516, 268] width 393 height 37
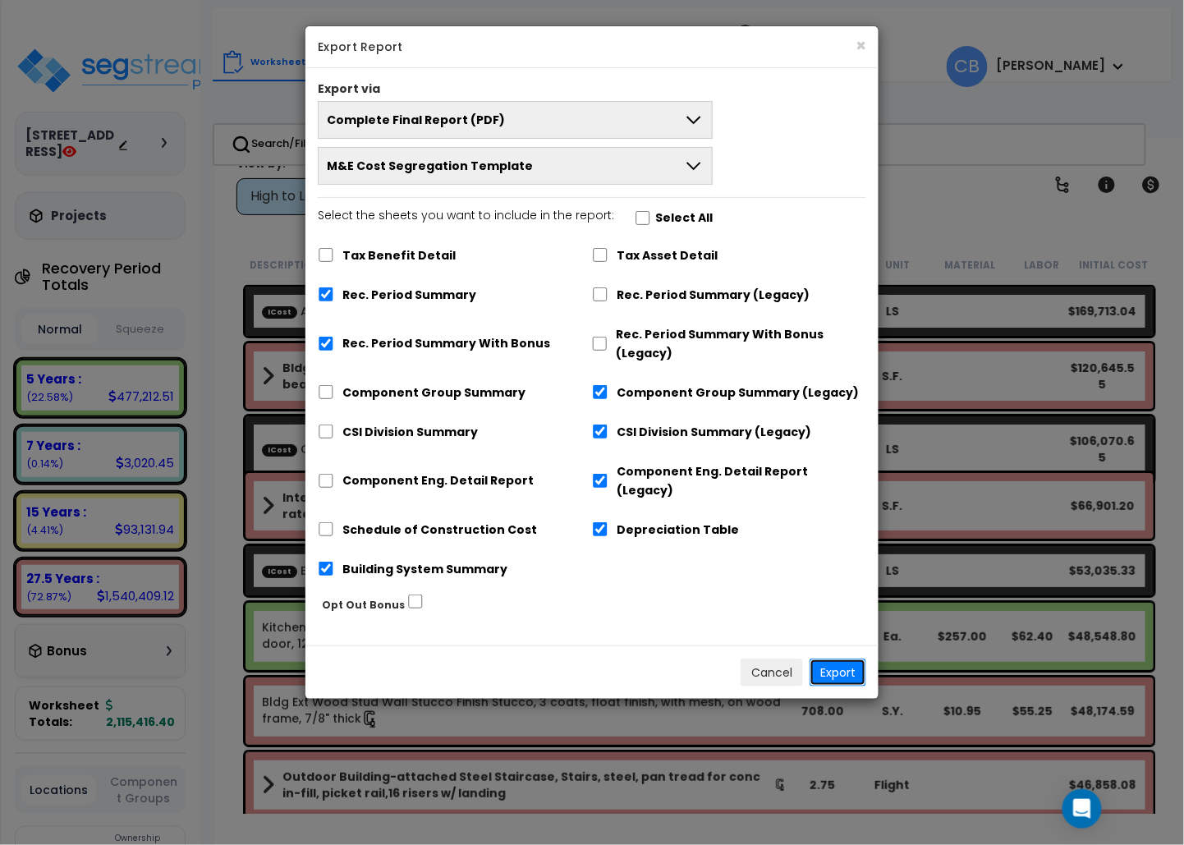
click at [856, 659] on button "Export" at bounding box center [838, 673] width 57 height 28
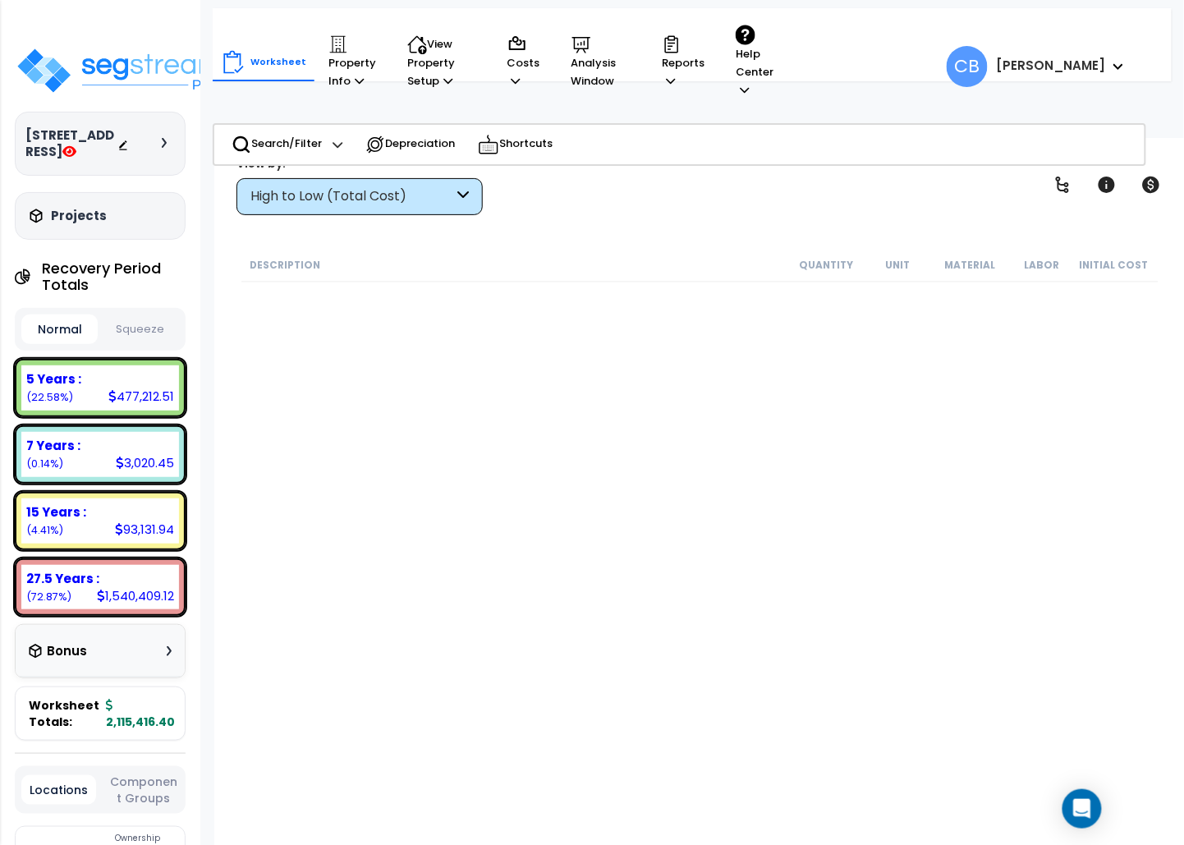
scroll to position [11894, 0]
